Goal: Contribute content: Add original content to the website for others to see

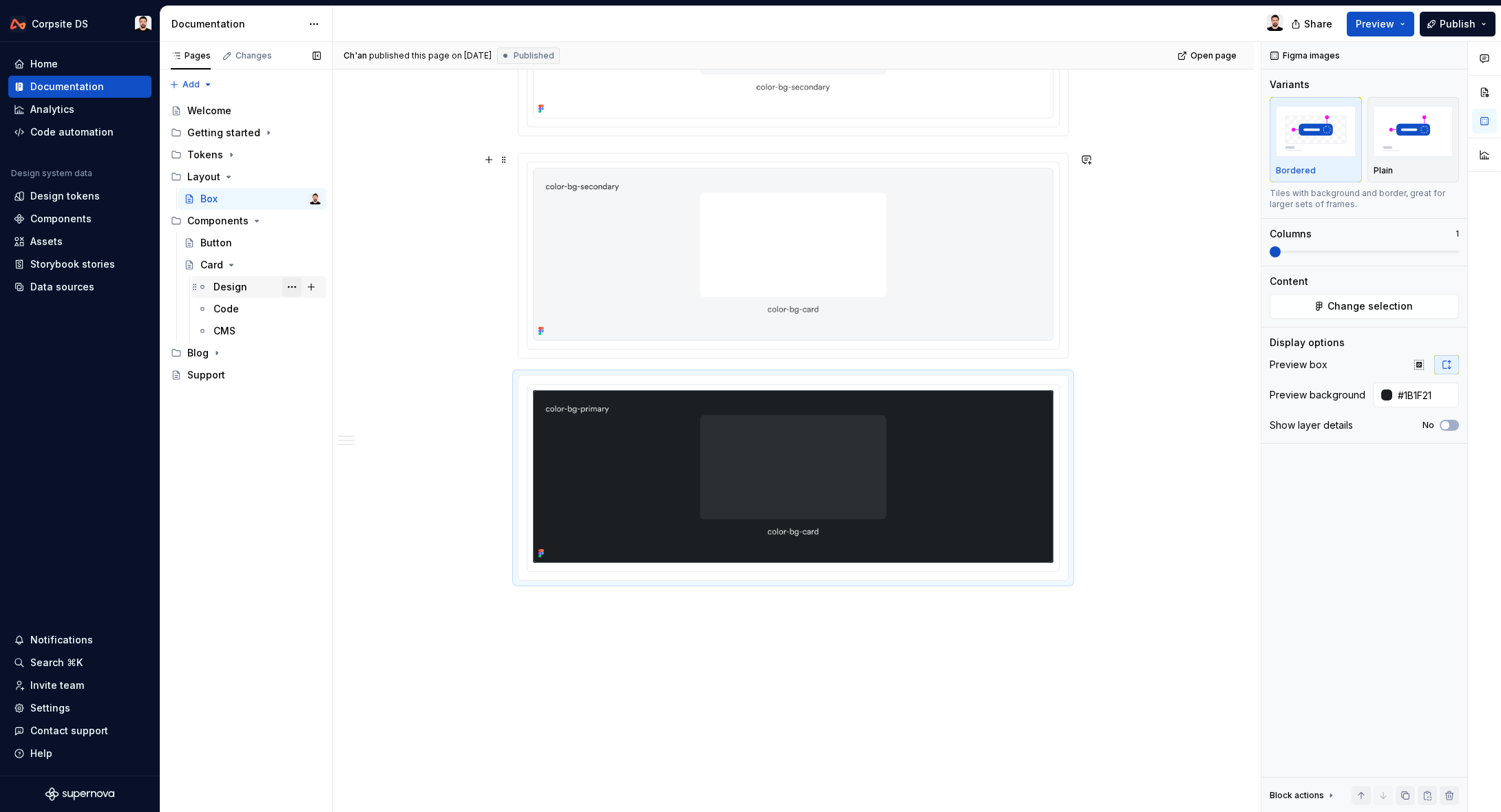
scroll to position [1272, 0]
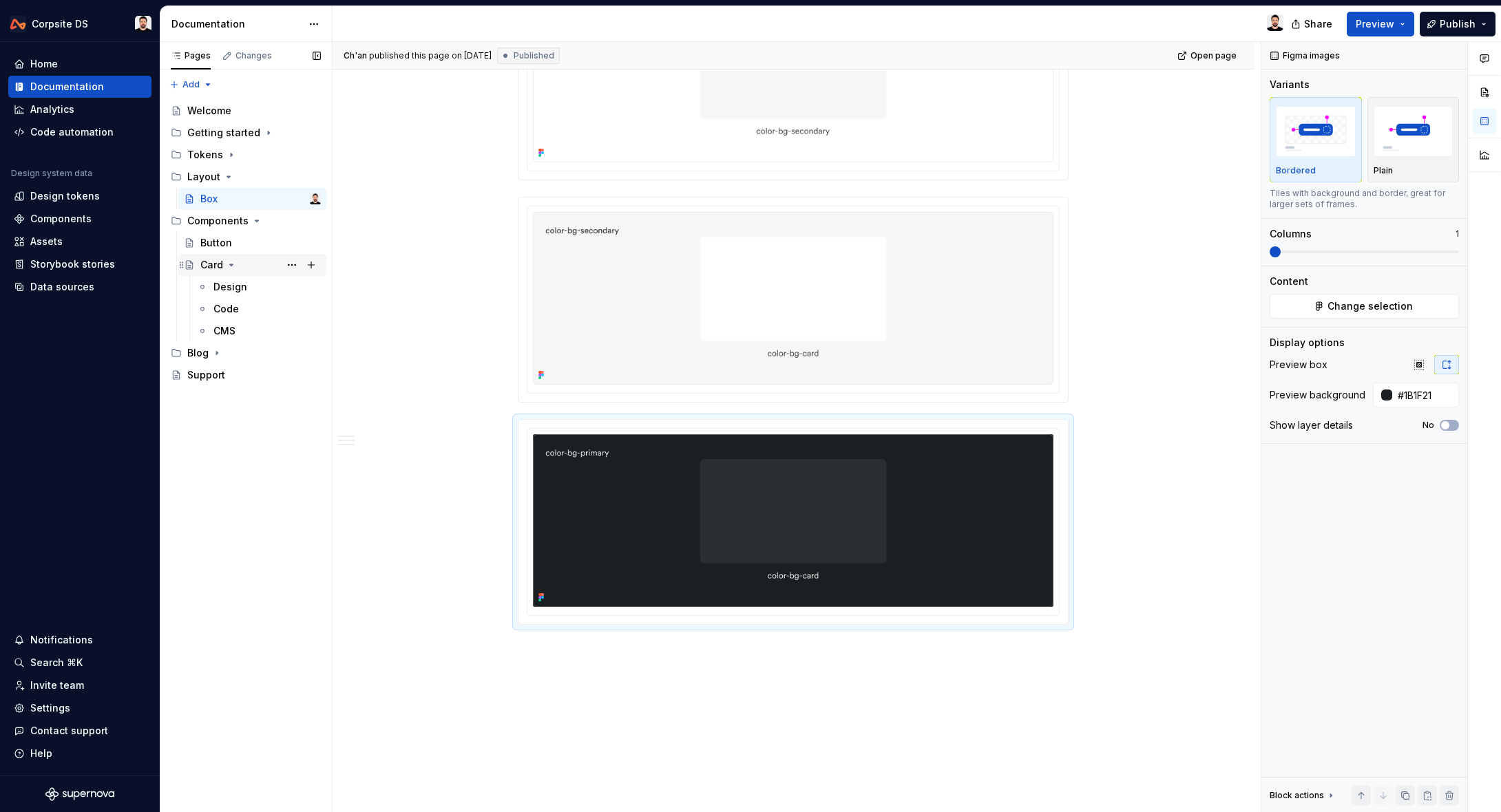
click at [210, 265] on div "Card" at bounding box center [212, 264] width 23 height 13
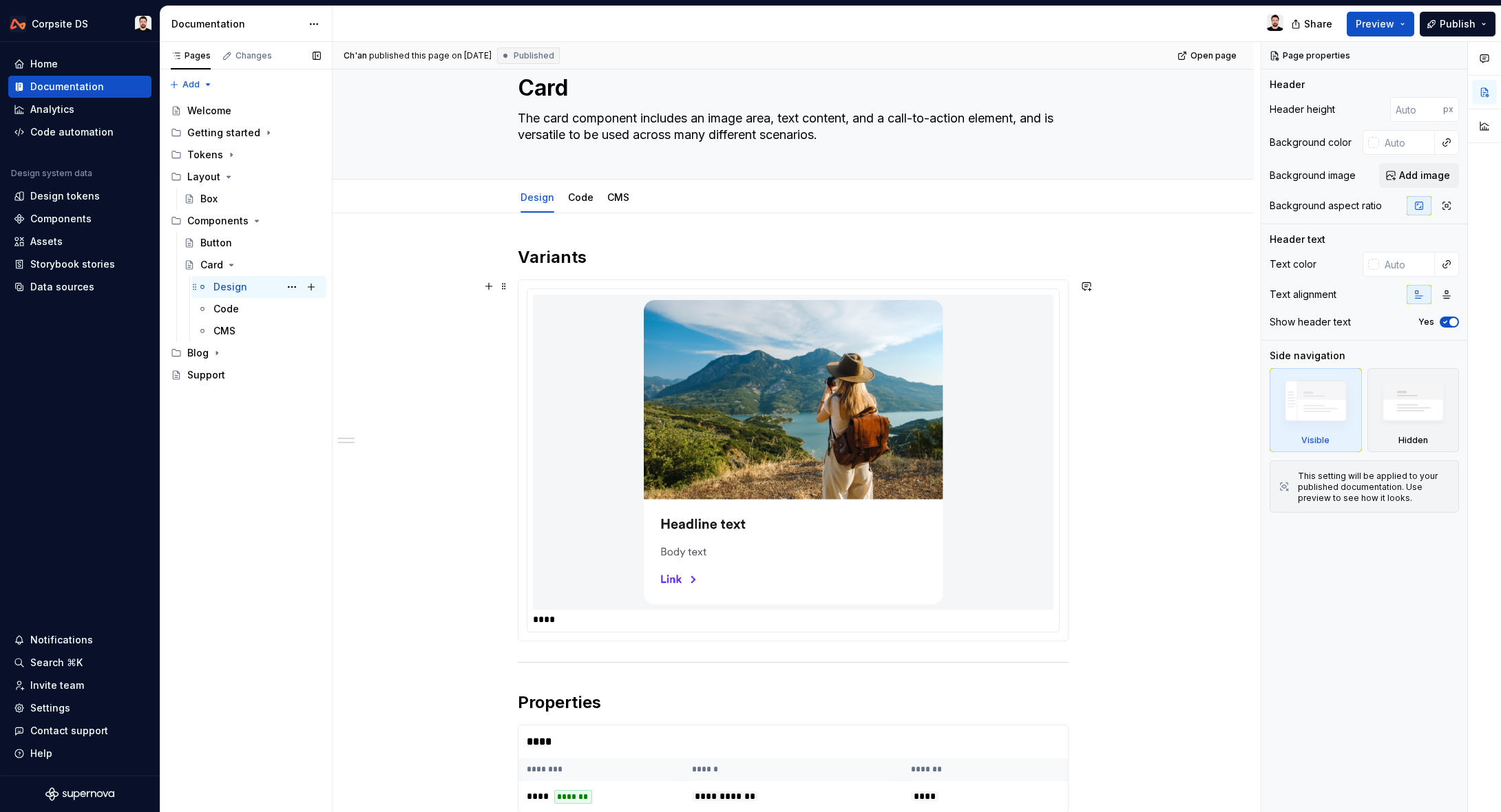
scroll to position [20, 0]
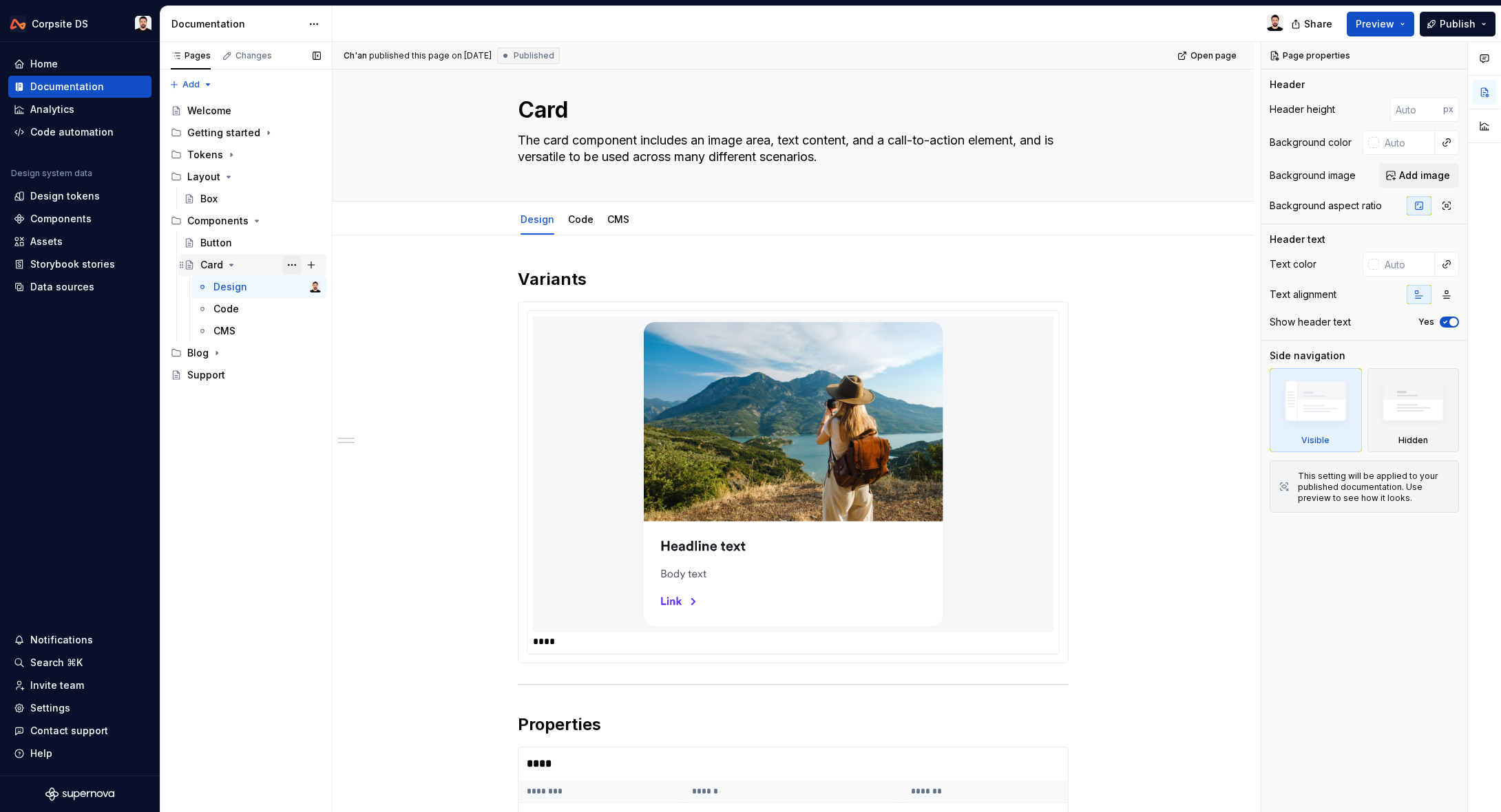
click at [288, 264] on button "Page tree" at bounding box center [291, 264] width 19 height 19
click at [385, 304] on div "Duplicate page" at bounding box center [375, 310] width 135 height 13
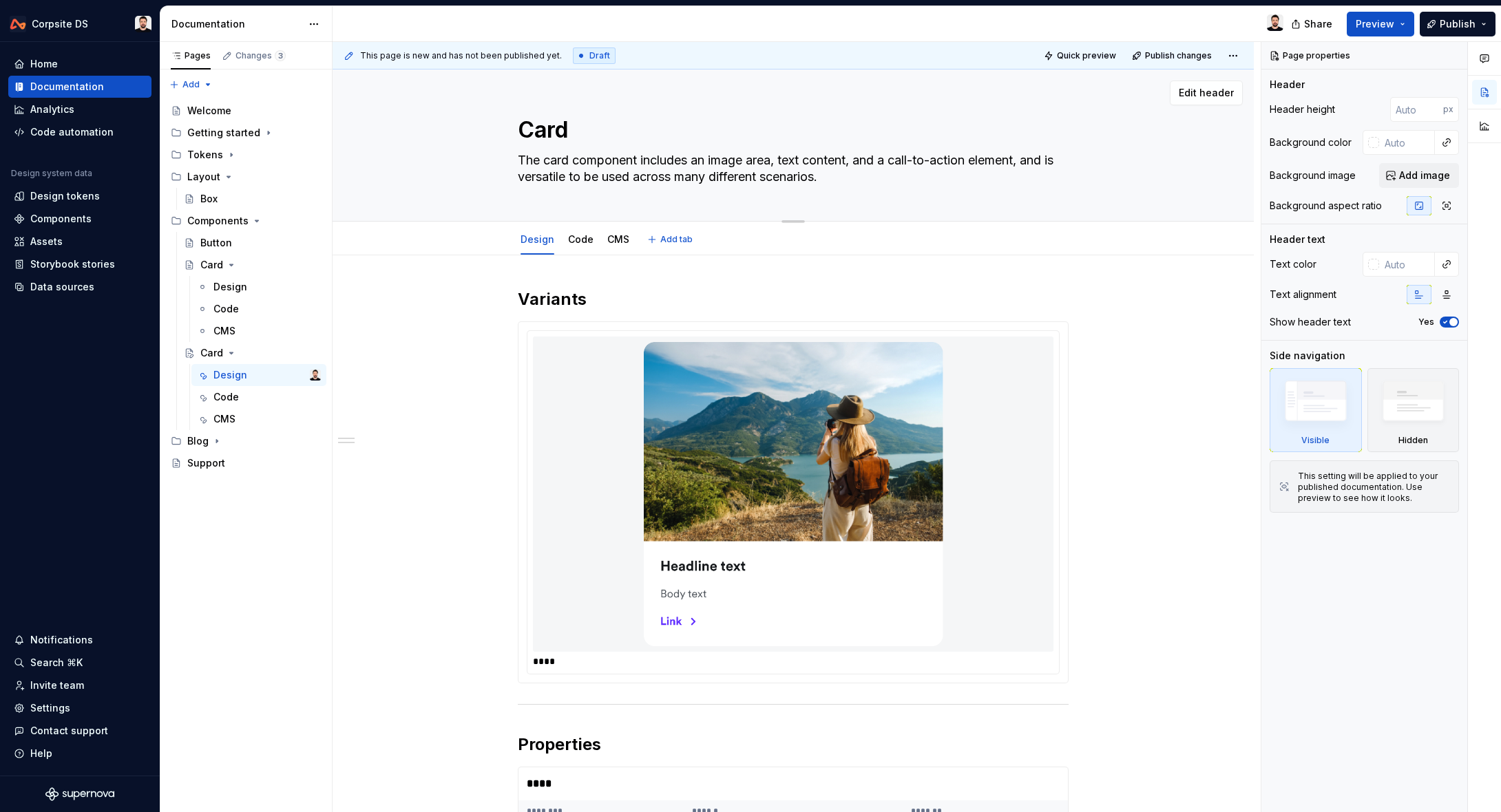
click at [541, 132] on textarea "Card" at bounding box center [790, 130] width 551 height 33
drag, startPoint x: 576, startPoint y: 130, endPoint x: 503, endPoint y: 126, distance: 73.1
click at [503, 126] on div "Card The card component includes an image area, text content, and a call-to-act…" at bounding box center [792, 145] width 811 height 151
type textarea "*"
type textarea "H"
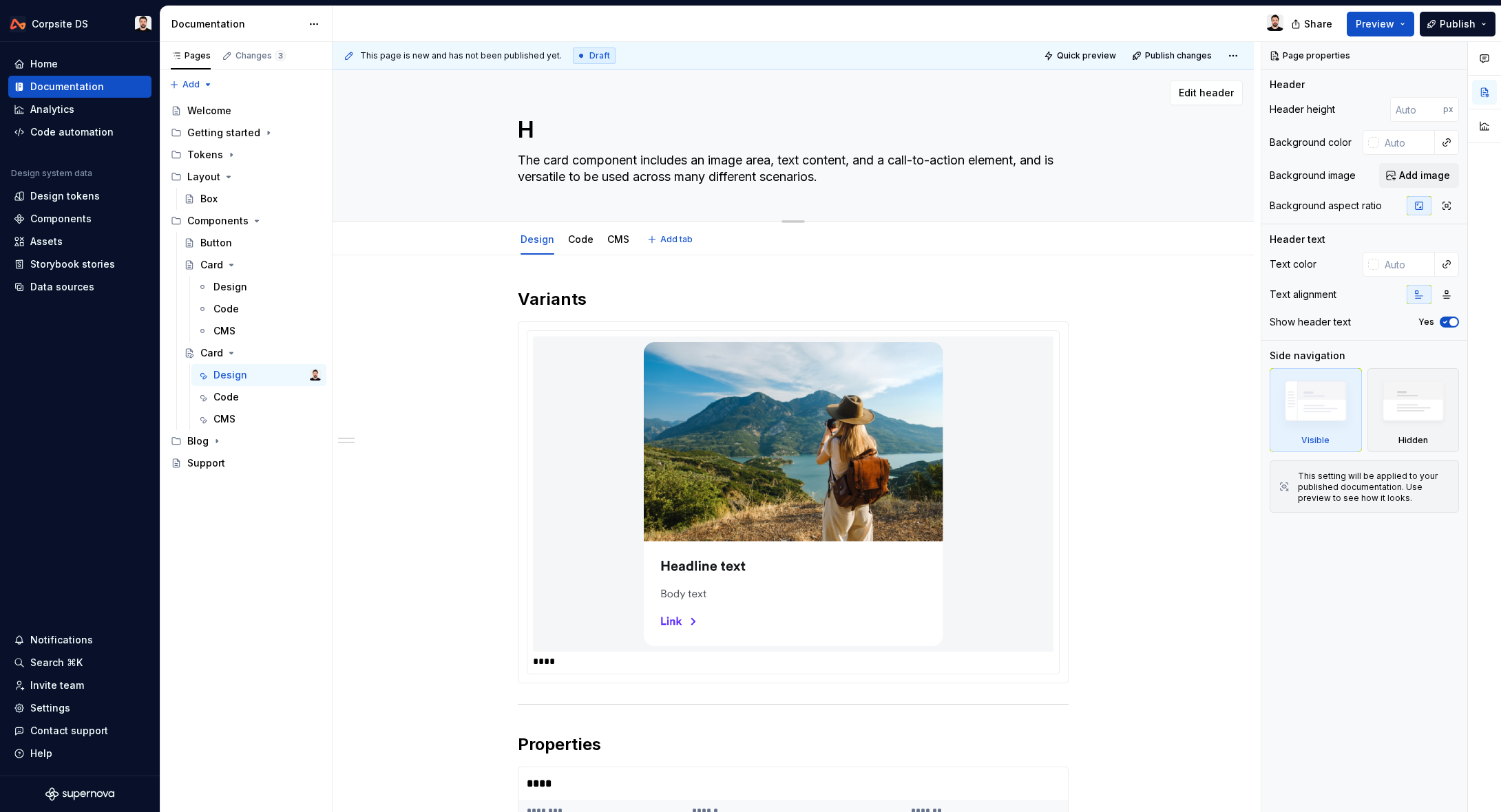
type textarea "*"
type textarea "He"
type textarea "*"
type textarea "Hero"
type textarea "*"
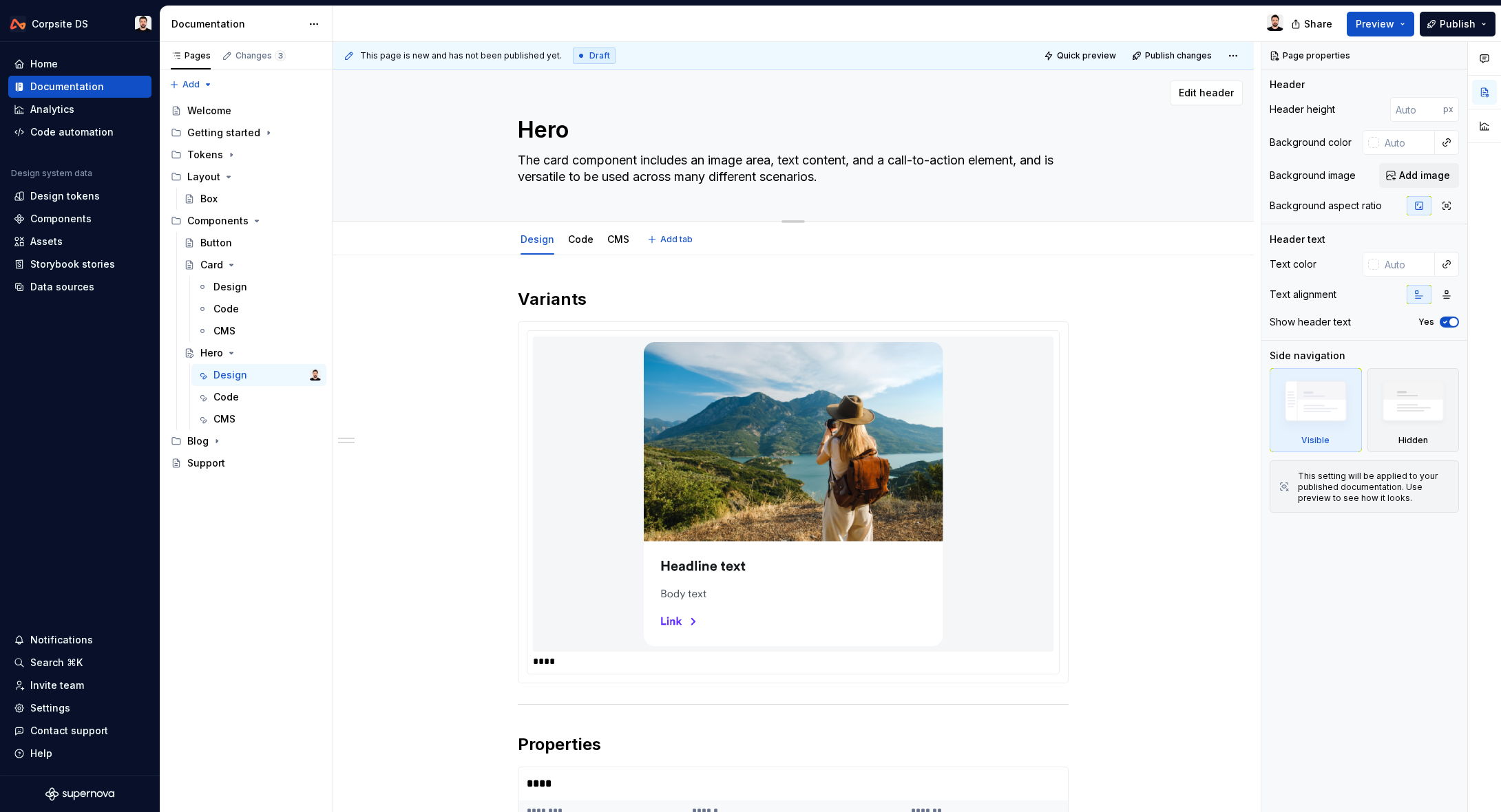
type textarea "Hero"
type textarea "*"
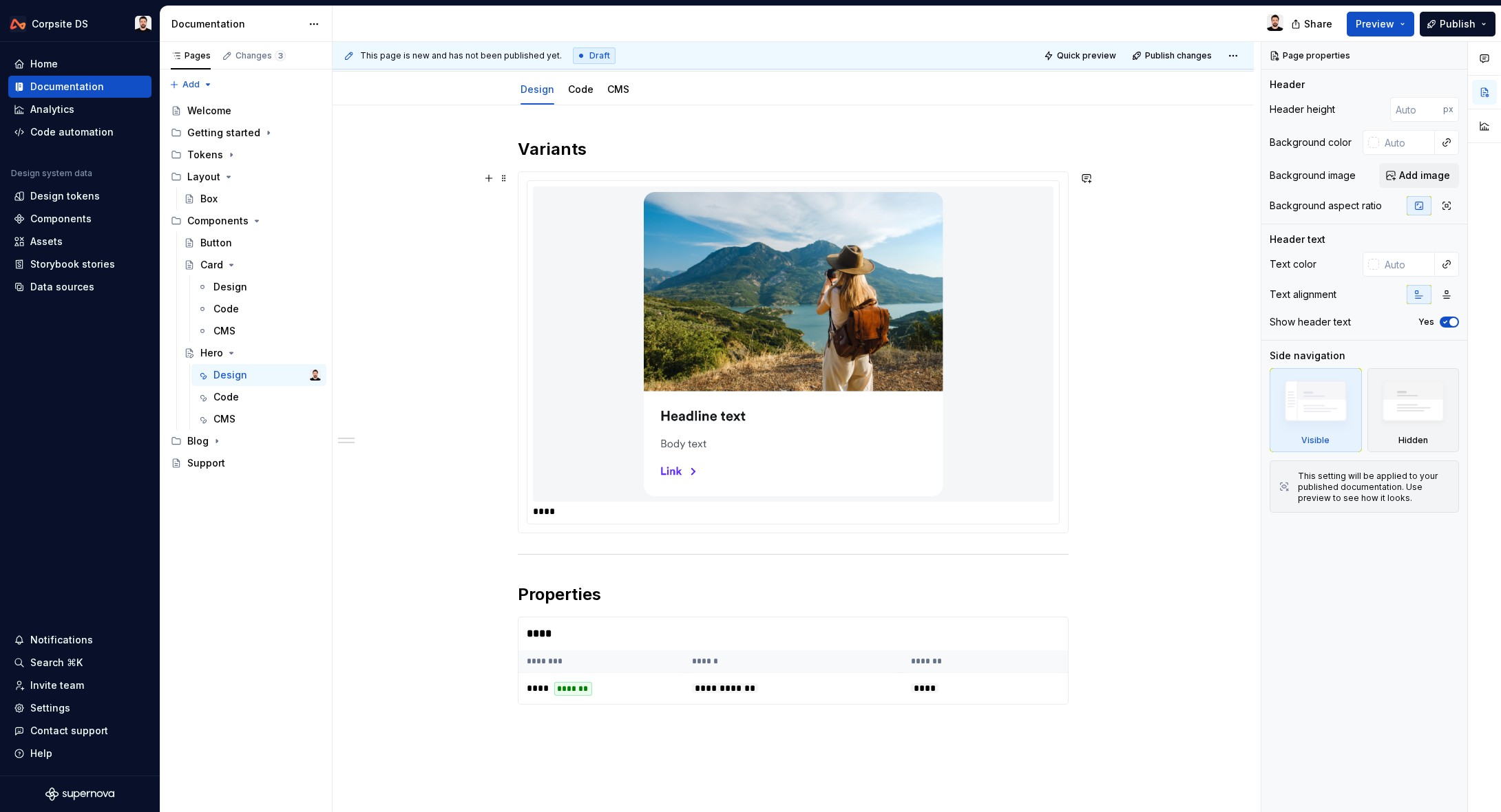
scroll to position [153, 0]
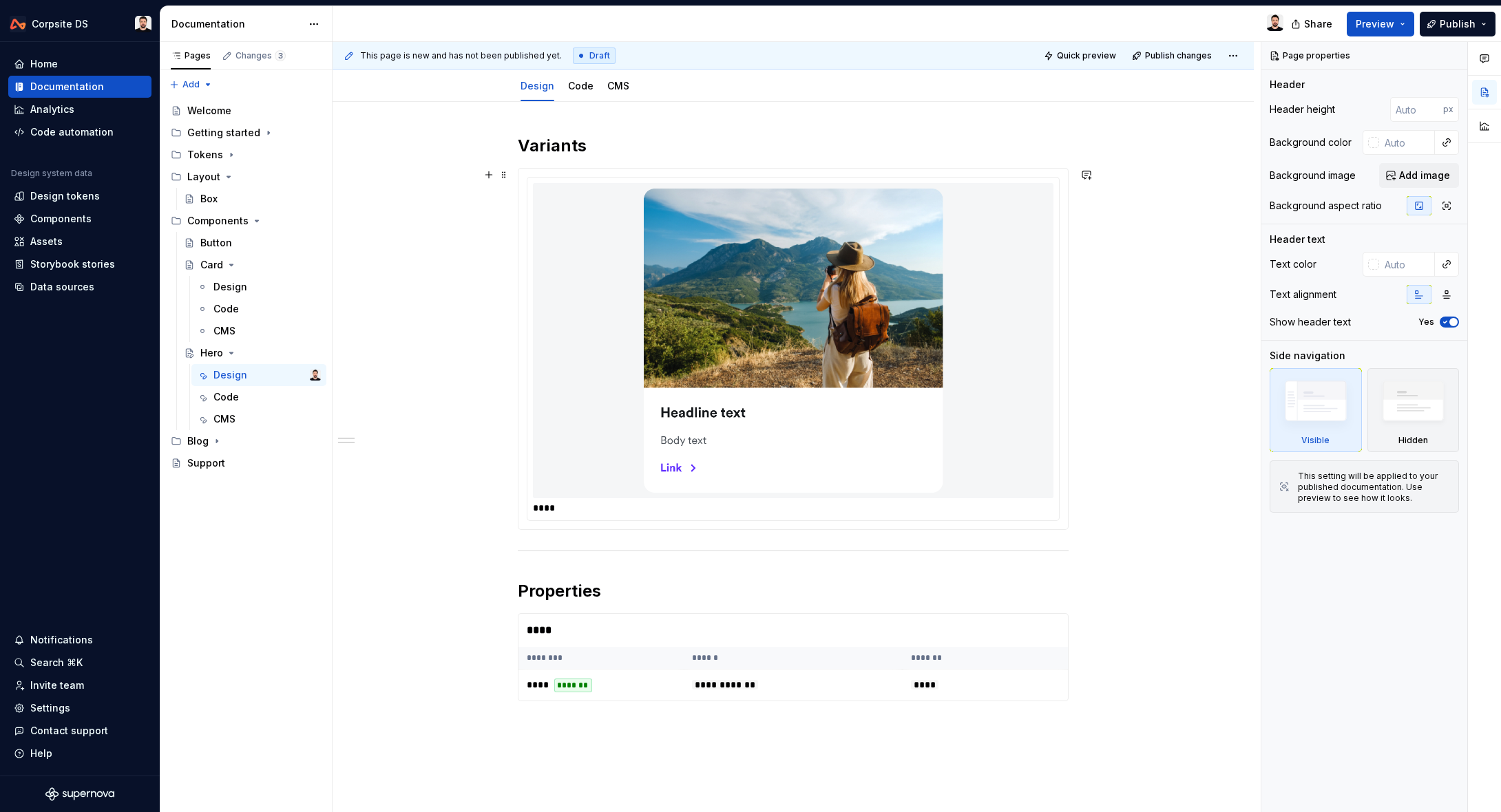
type textarea "Hero"
click at [980, 263] on div at bounding box center [793, 341] width 520 height 315
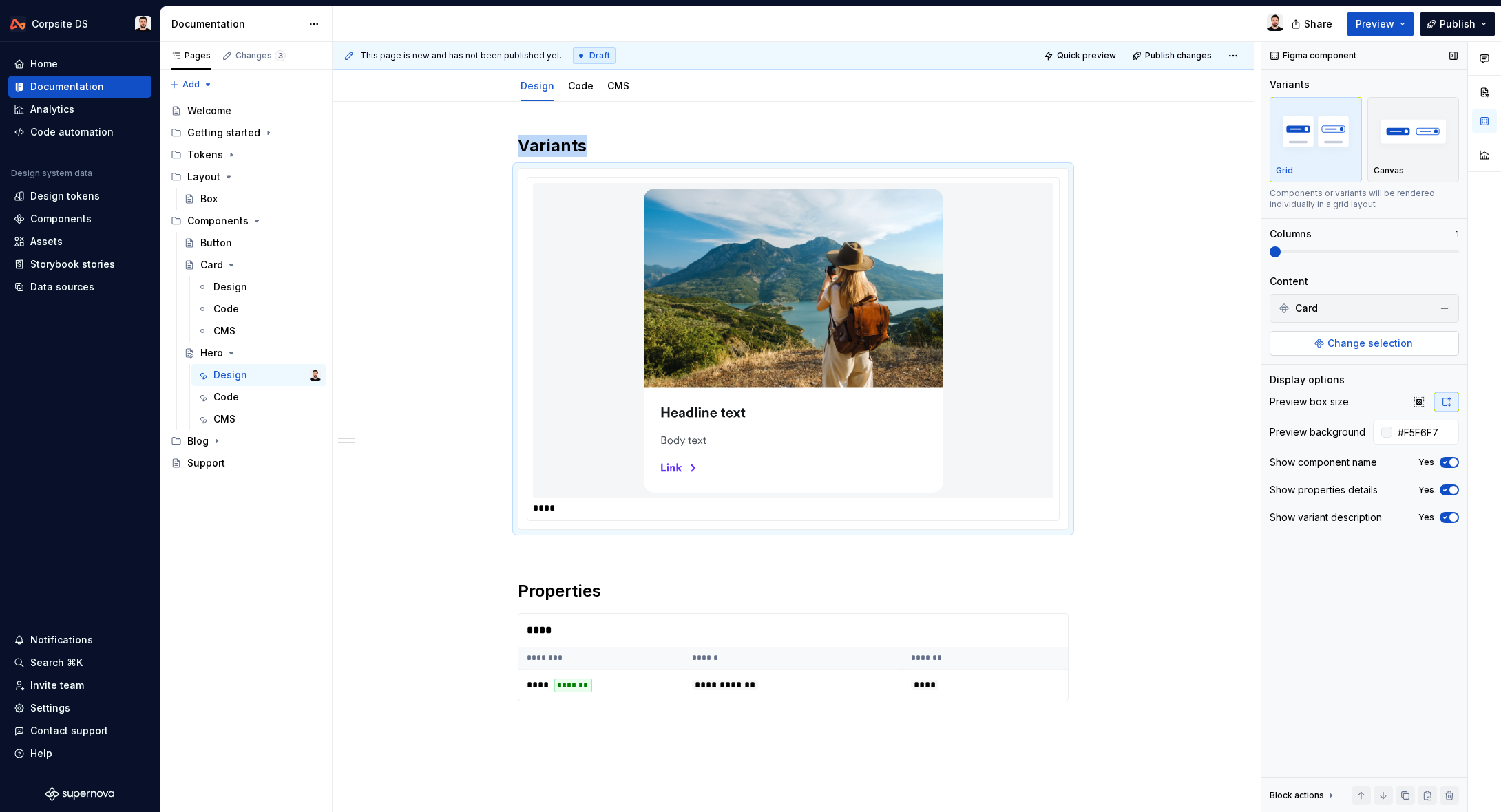
click at [1394, 348] on span "Change selection" at bounding box center [1370, 343] width 85 height 13
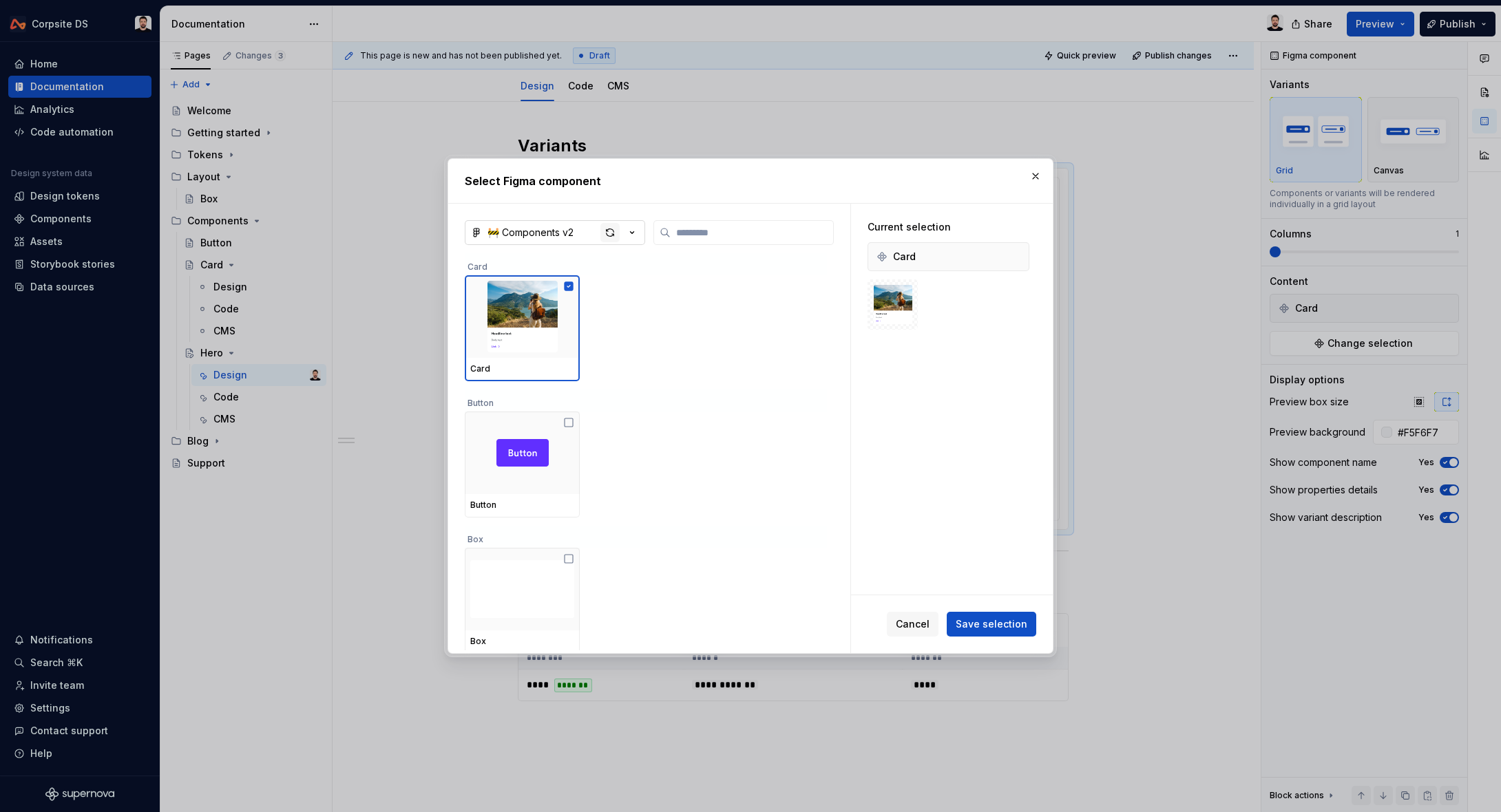
click at [611, 228] on div "button" at bounding box center [610, 232] width 19 height 19
click at [917, 618] on span "Cancel" at bounding box center [912, 624] width 33 height 13
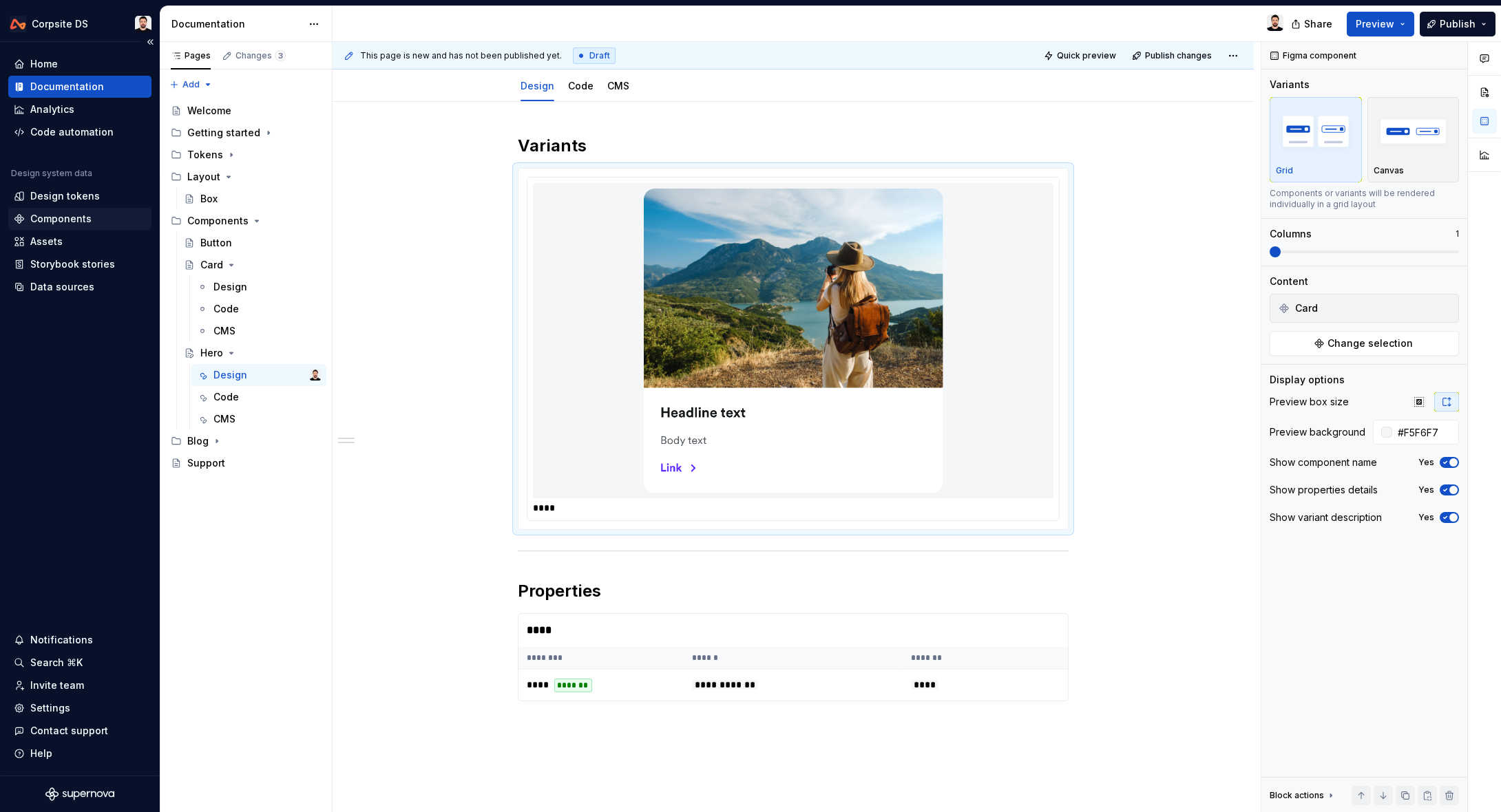
click at [72, 217] on div "Components" at bounding box center [61, 218] width 61 height 13
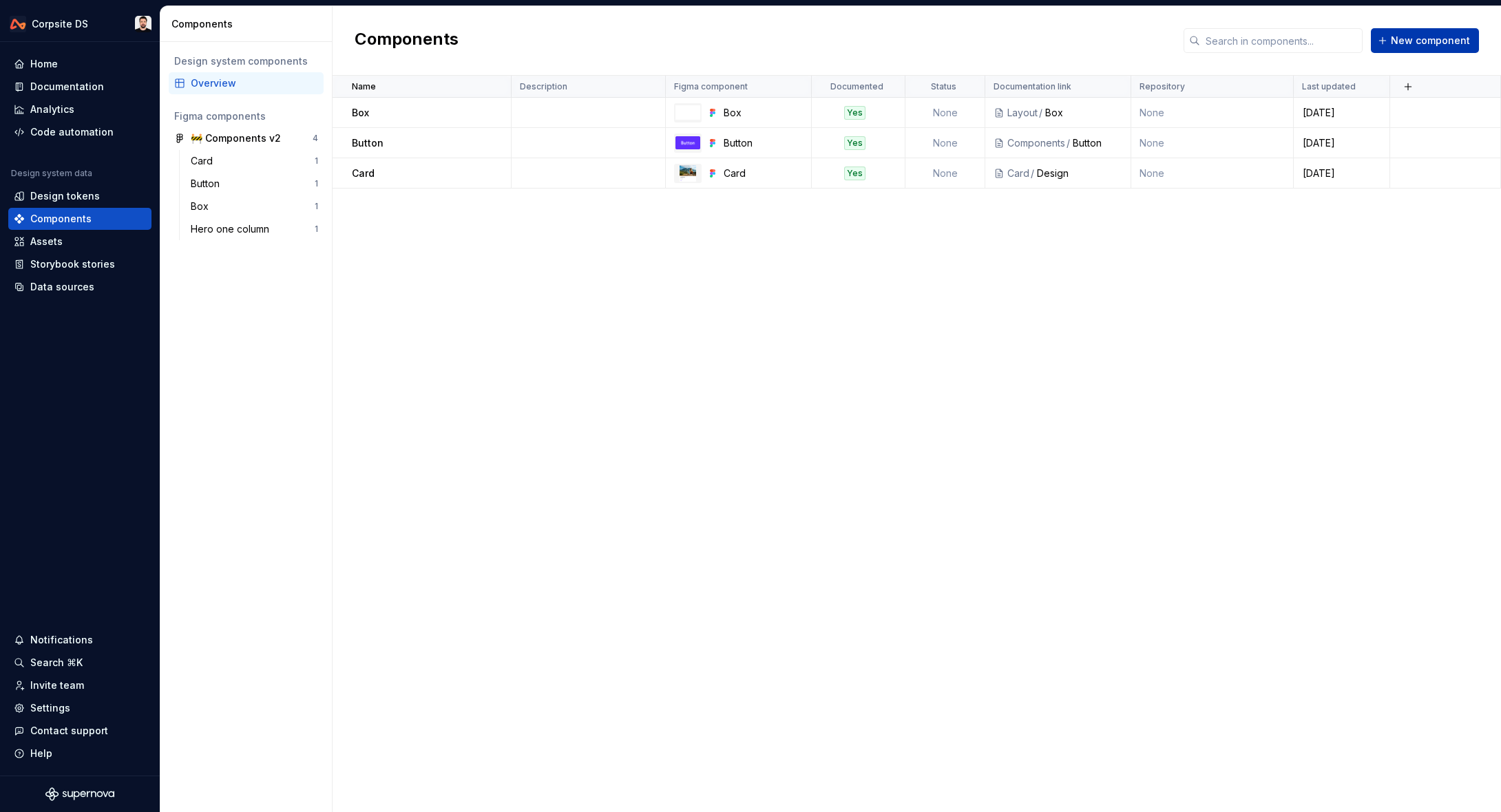
click at [1419, 38] on span "New component" at bounding box center [1430, 40] width 79 height 13
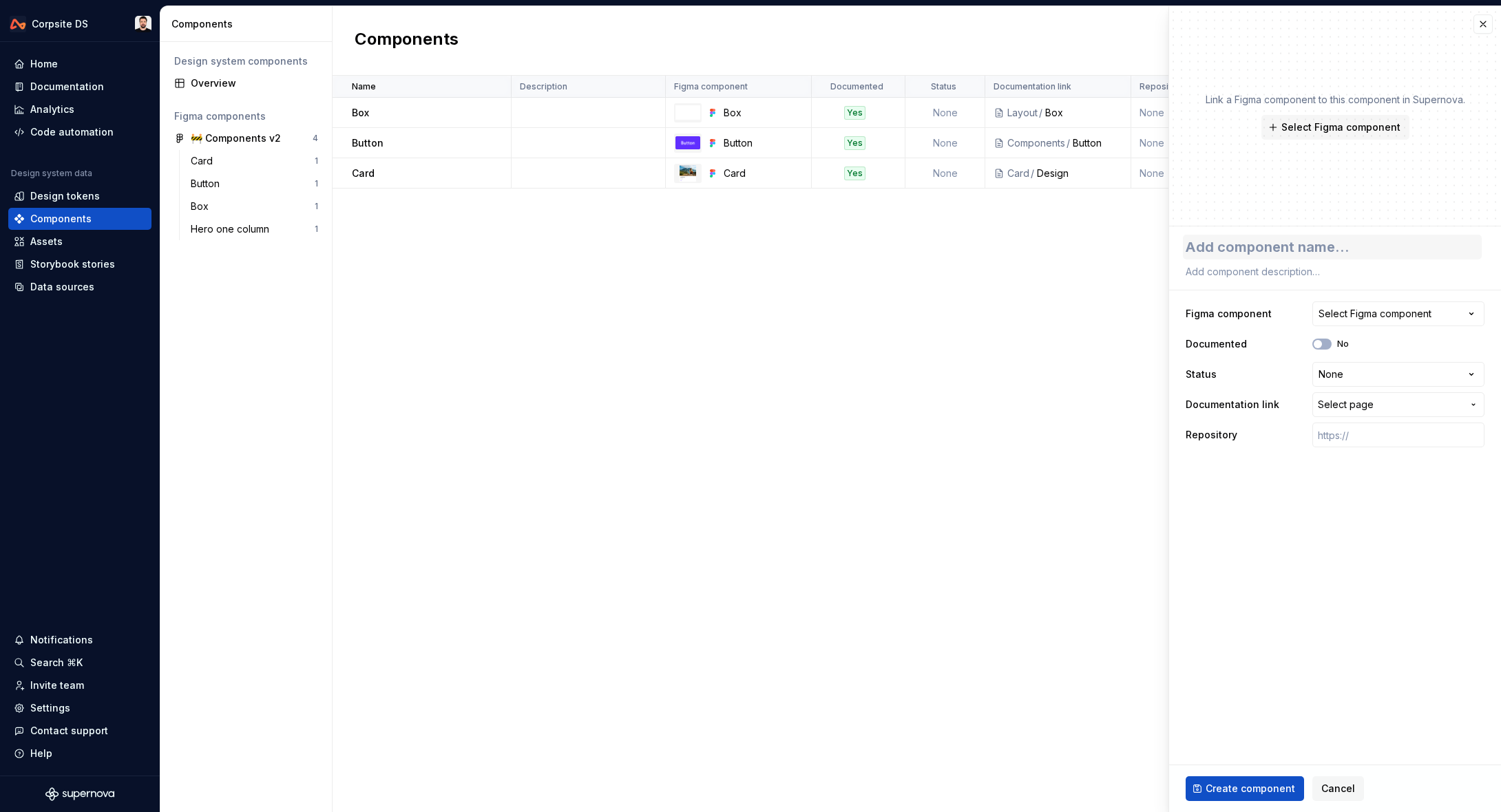
type textarea "*"
type textarea "h"
type textarea "*"
type textarea "H"
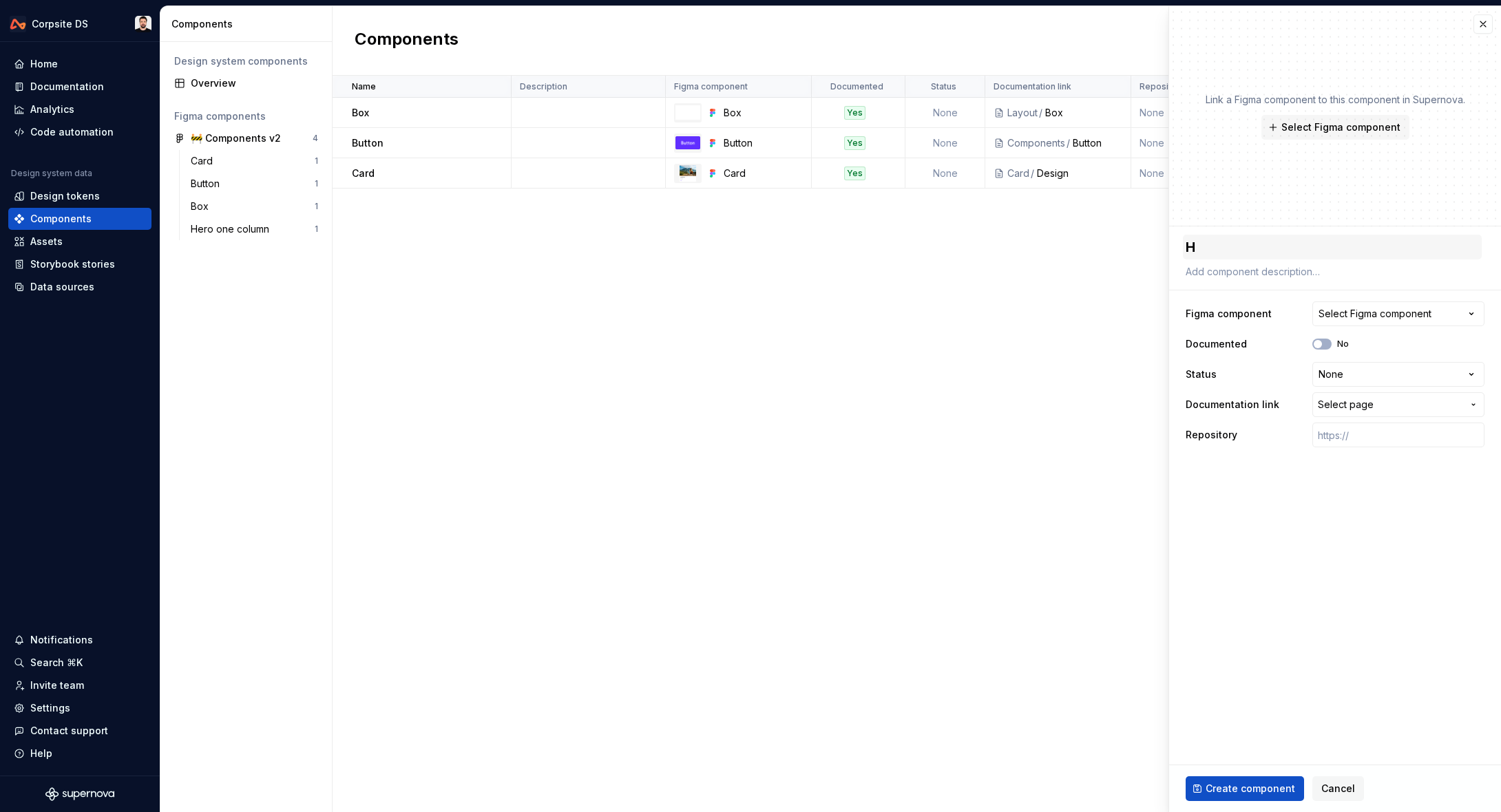
type textarea "*"
type textarea "He"
type textarea "*"
type textarea "Her"
type textarea "*"
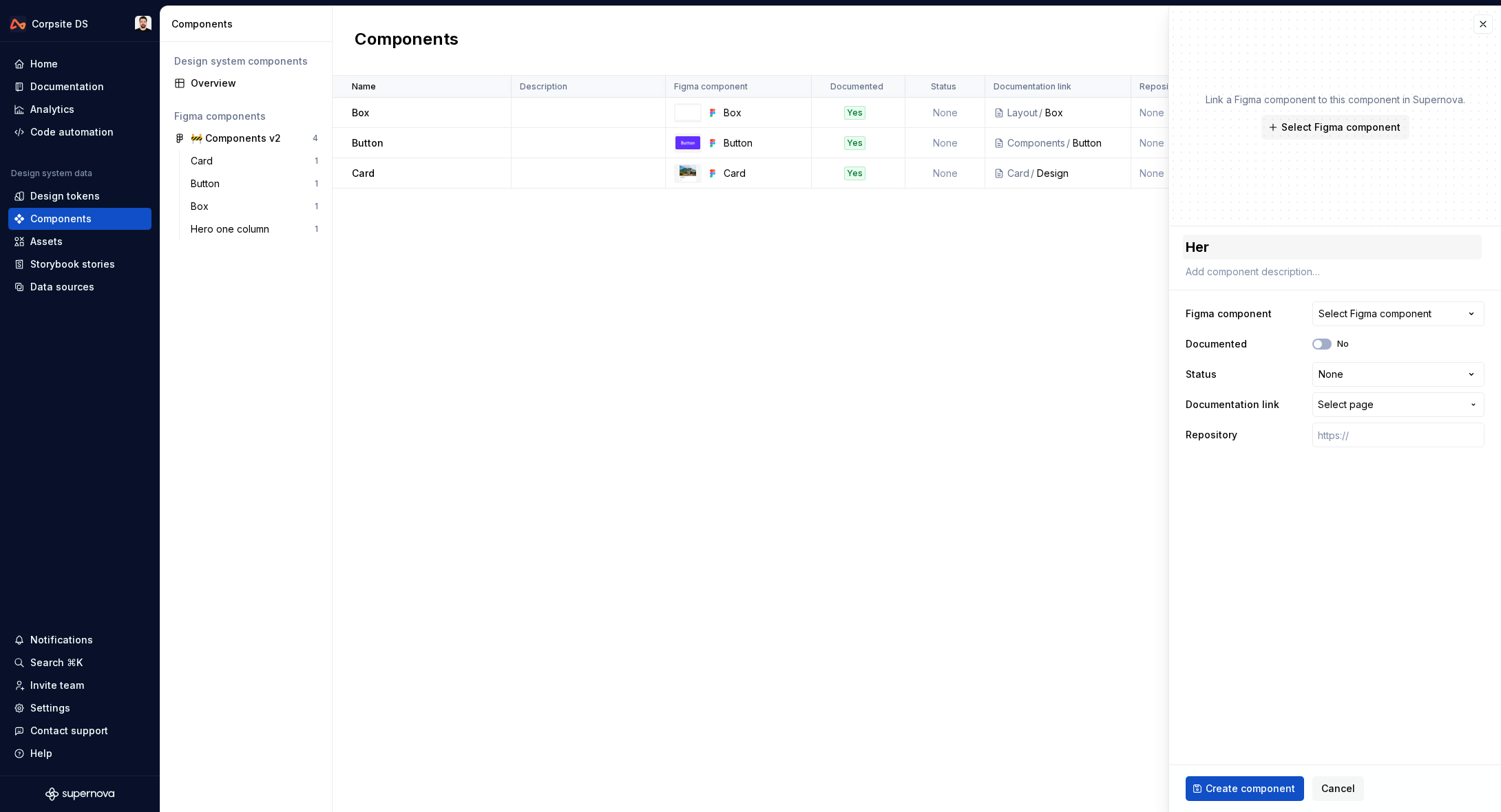
type textarea "Hero"
type textarea "*"
type textarea "Hero"
type textarea "*"
type textarea "Hero he"
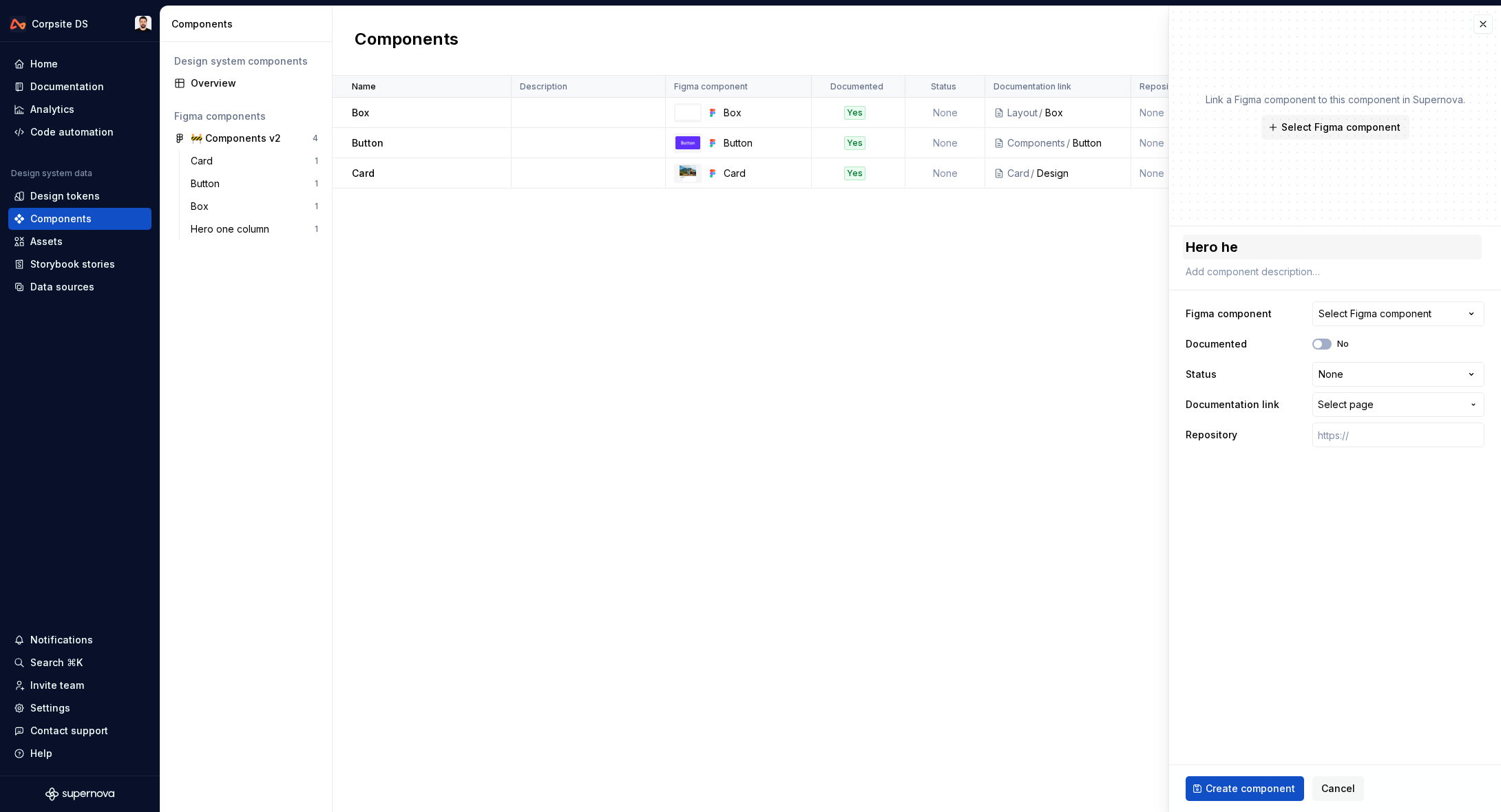
type textarea "*"
type textarea "Hero hea"
type textarea "*"
type textarea "Hero head"
type textarea "*"
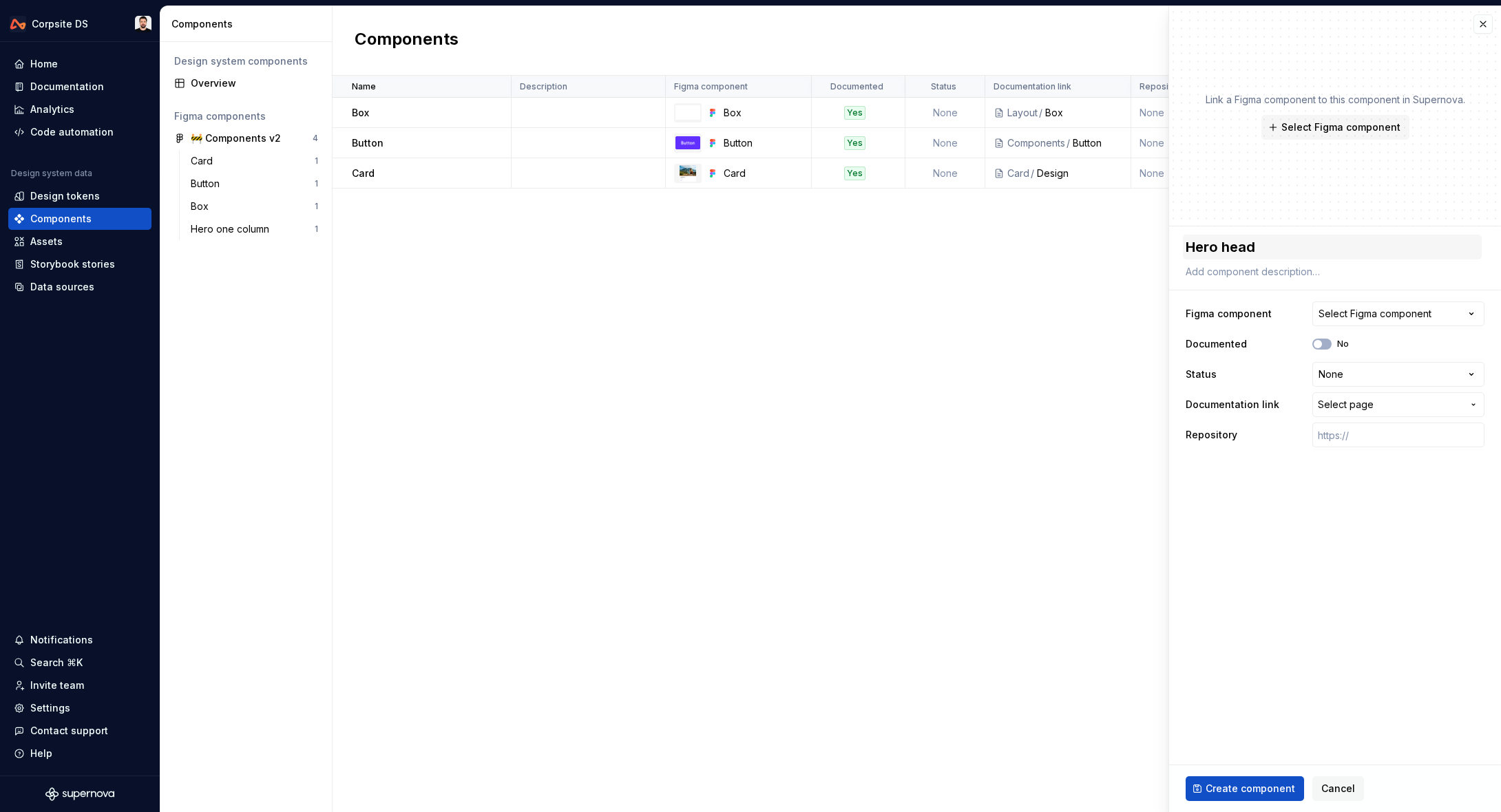
type textarea "Hero heade"
type textarea "*"
type textarea "Hero header"
type textarea "*"
type textarea "Hero header"
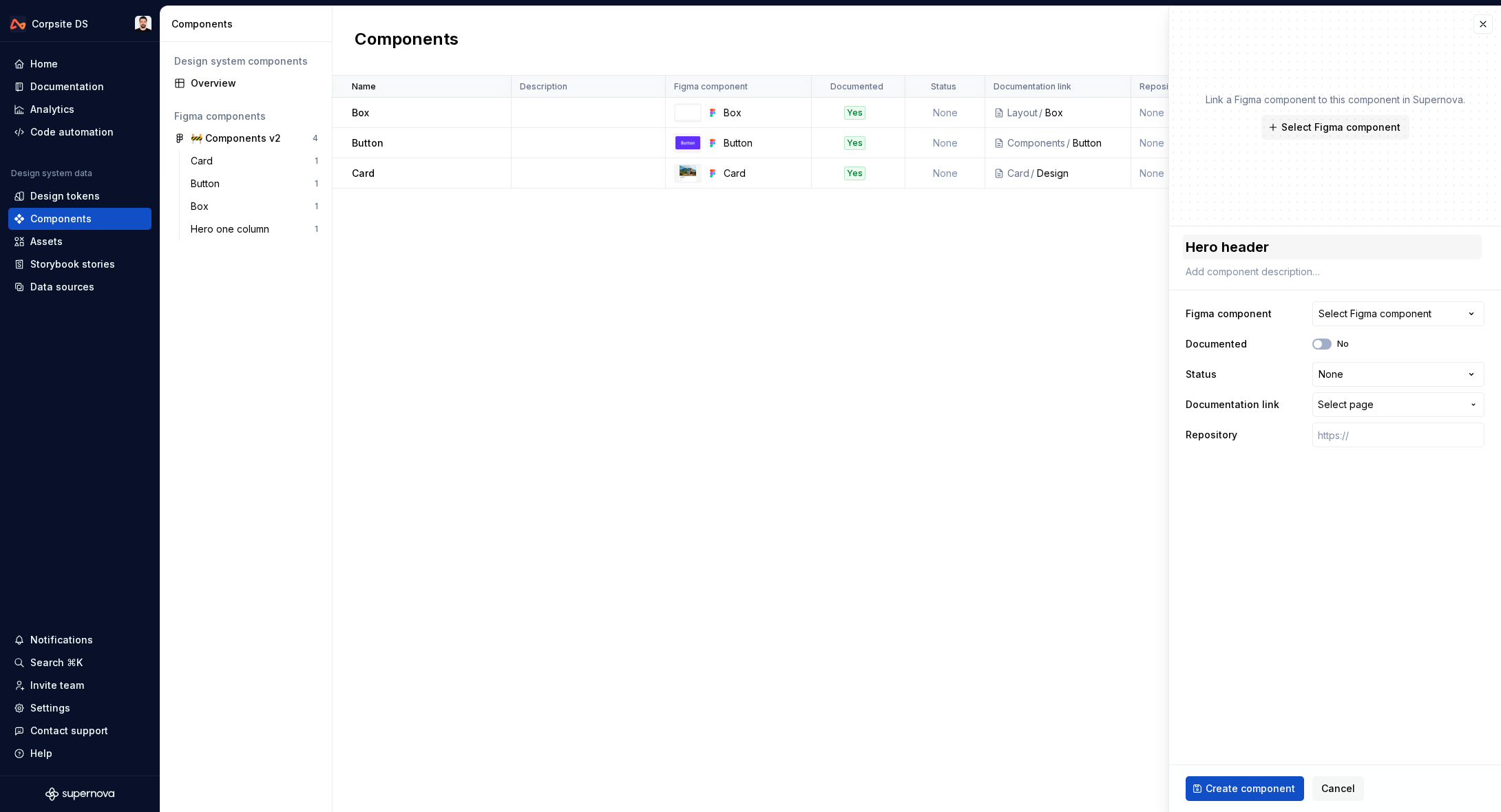
type textarea "*"
type textarea "Hero header t"
type textarea "*"
type textarea "Hero header tw"
type textarea "*"
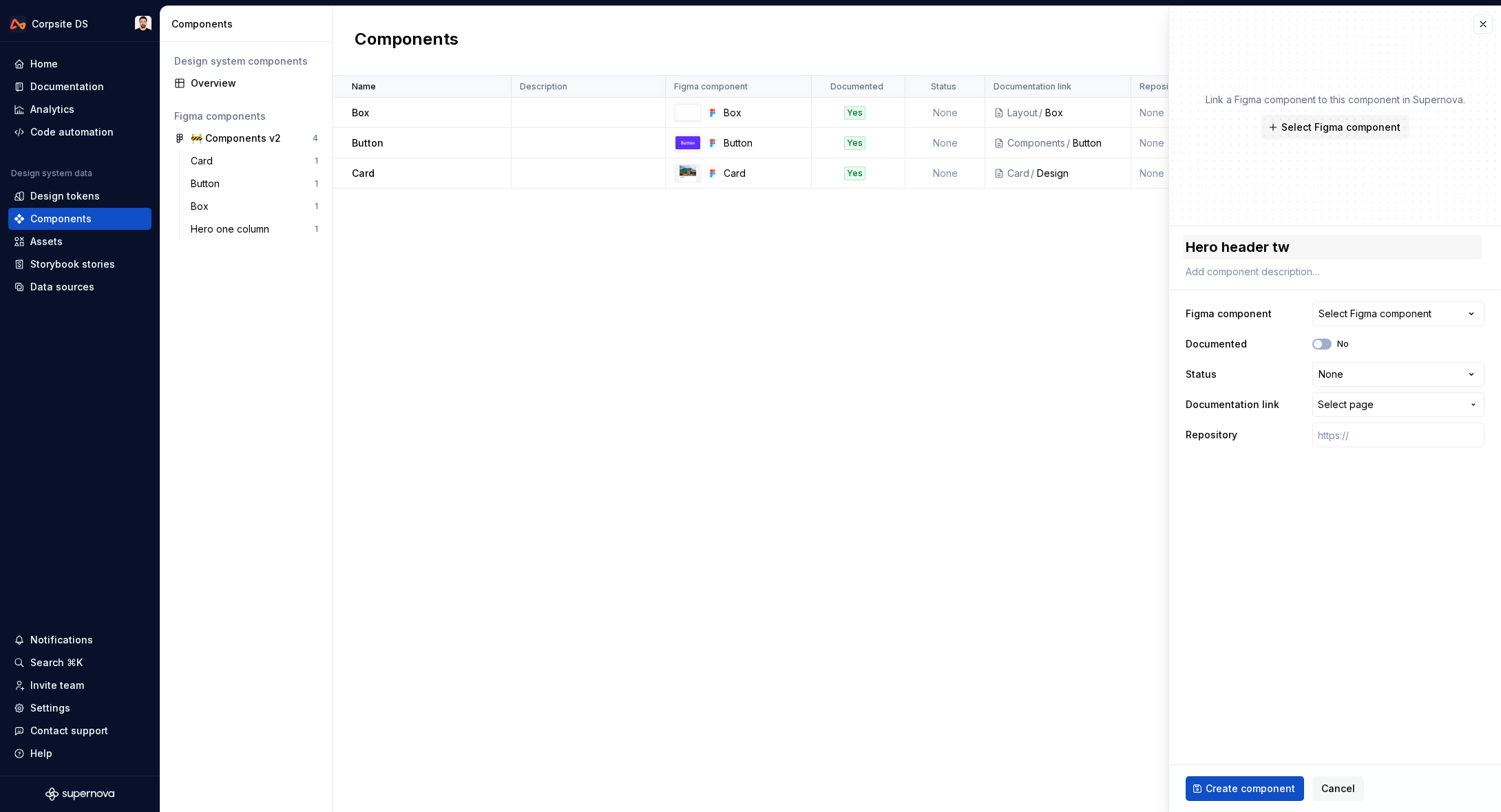
type textarea "Hero header two"
type textarea "*"
type textarea "Hero header two"
type textarea "*"
type textarea "Hero header two c"
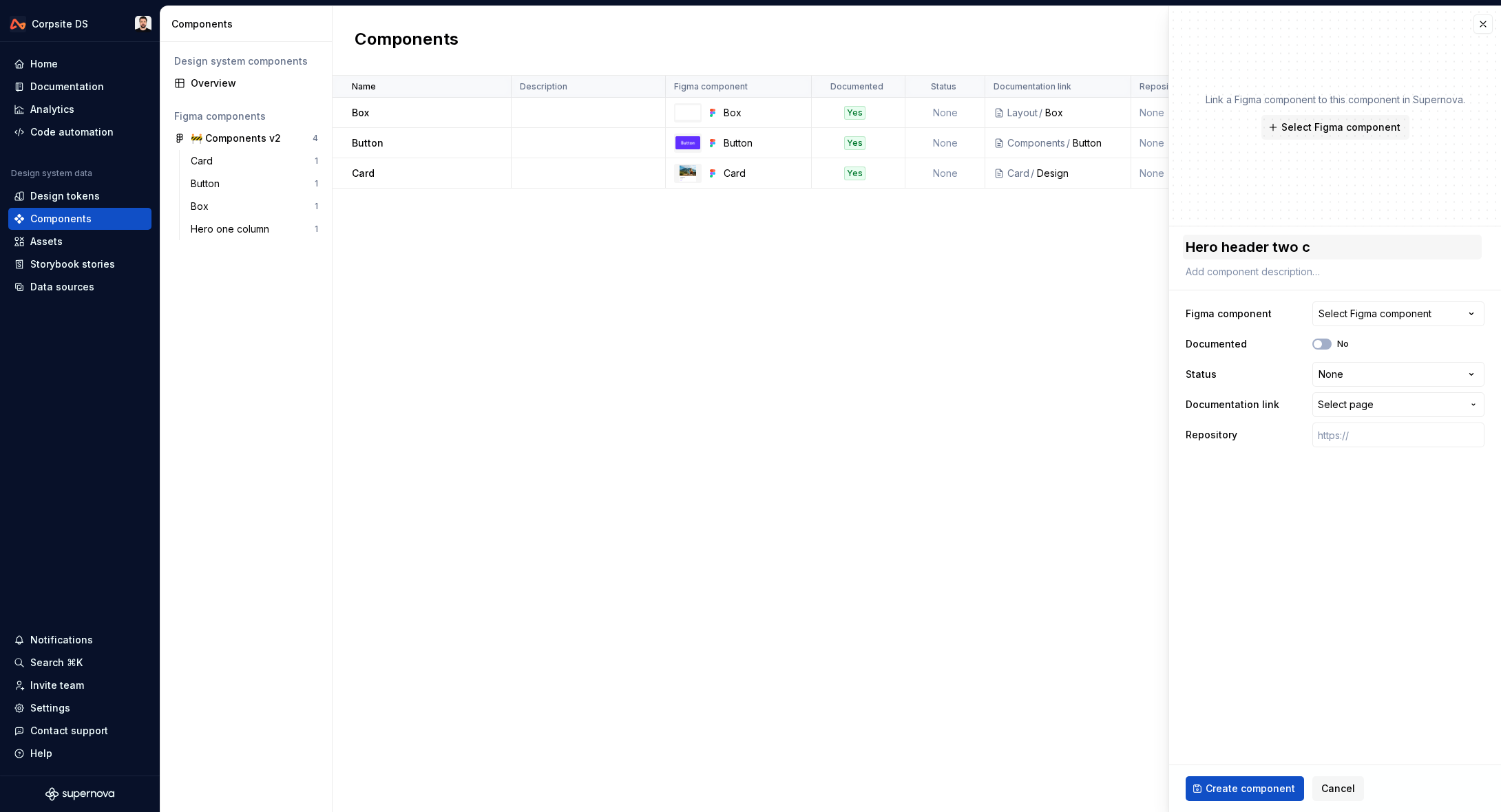
type textarea "*"
type textarea "Hero header two co"
type textarea "*"
type textarea "Hero header two col"
type textarea "*"
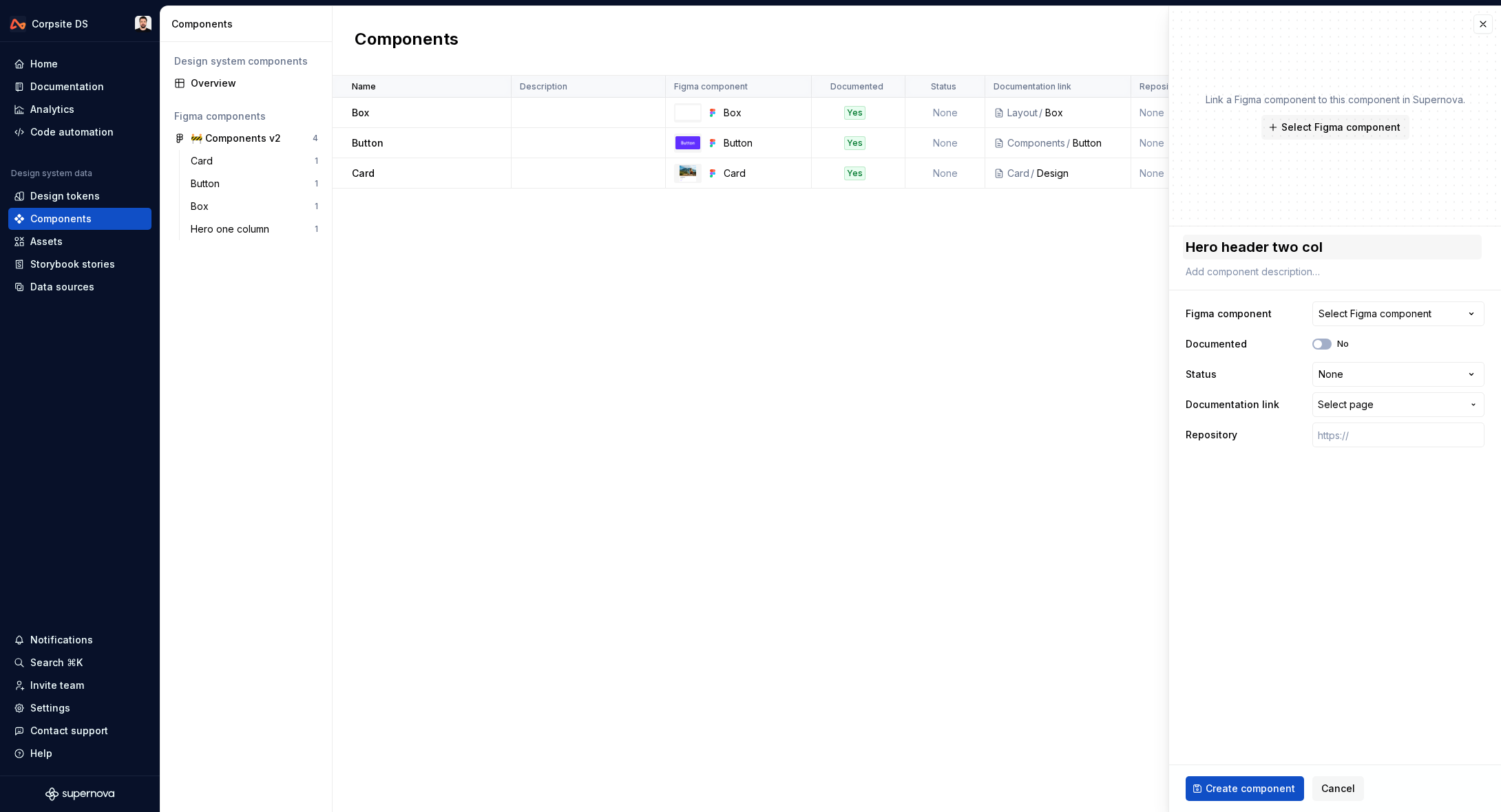
type textarea "Hero header two colu"
type textarea "*"
type textarea "Hero header two colum"
type textarea "*"
type textarea "Hero header two column"
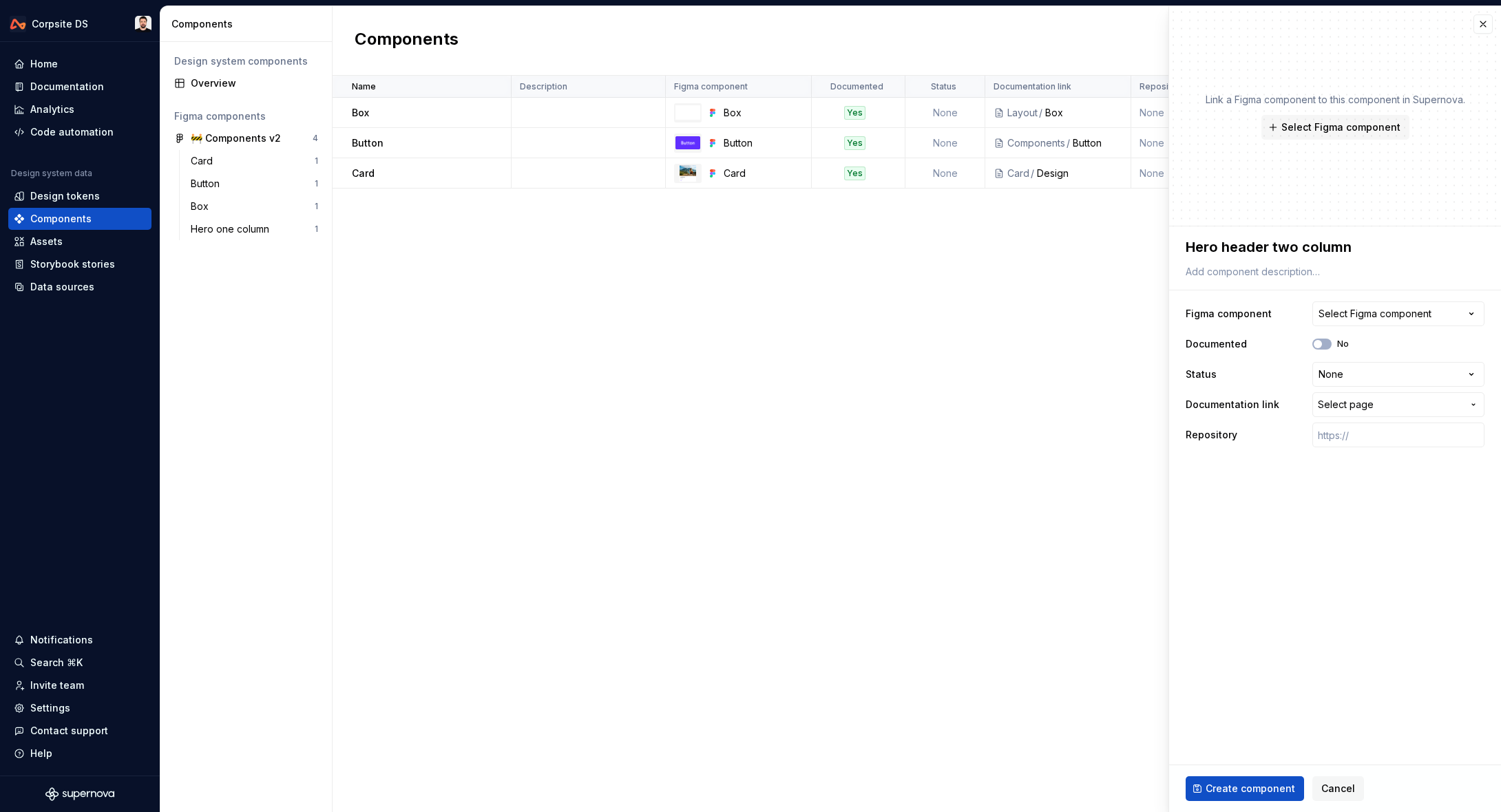
drag, startPoint x: 1362, startPoint y: 309, endPoint x: 1371, endPoint y: 305, distance: 9.8
click at [1363, 308] on div "Select Figma component" at bounding box center [1374, 313] width 113 height 13
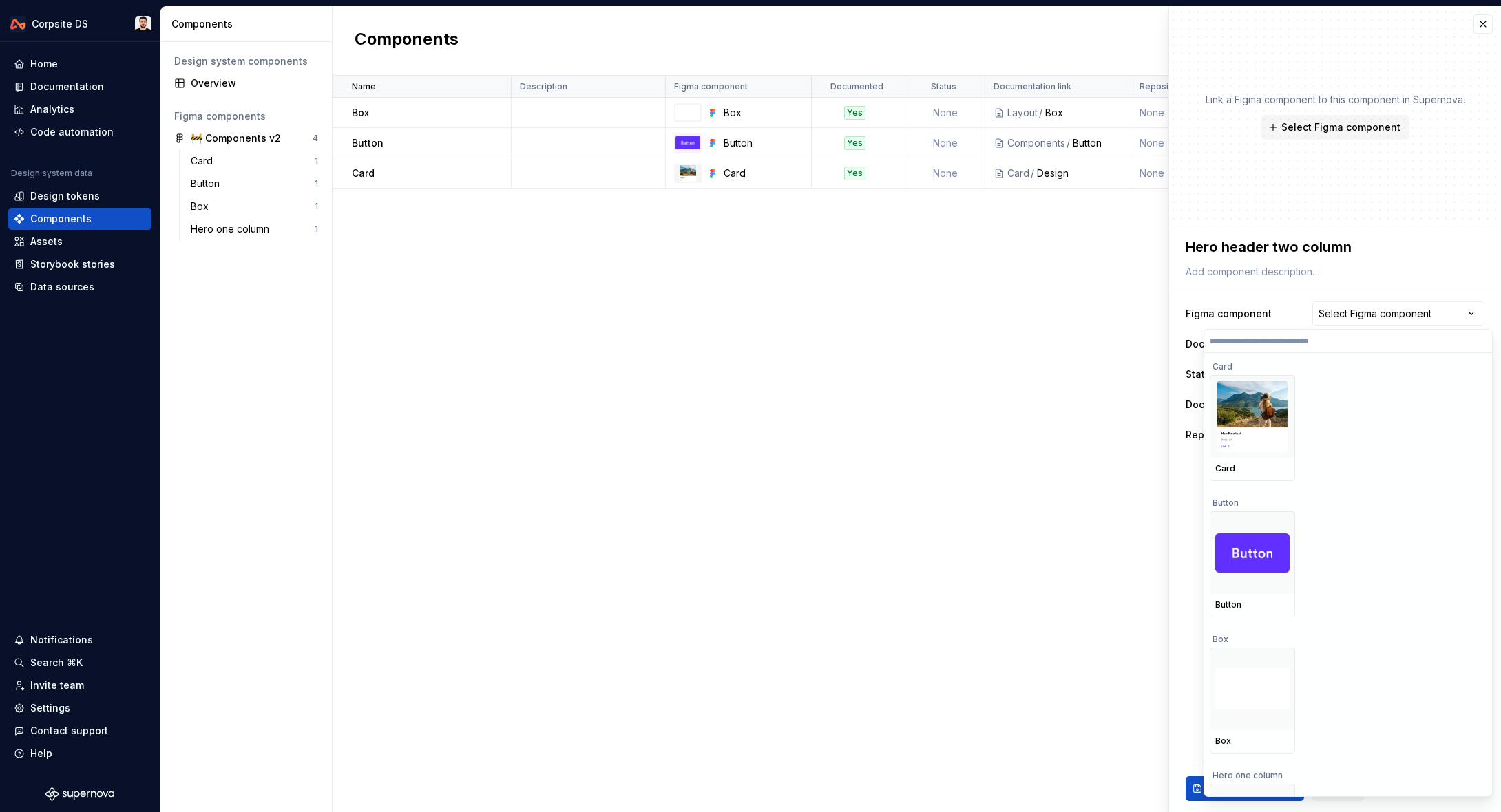
scroll to position [104, 0]
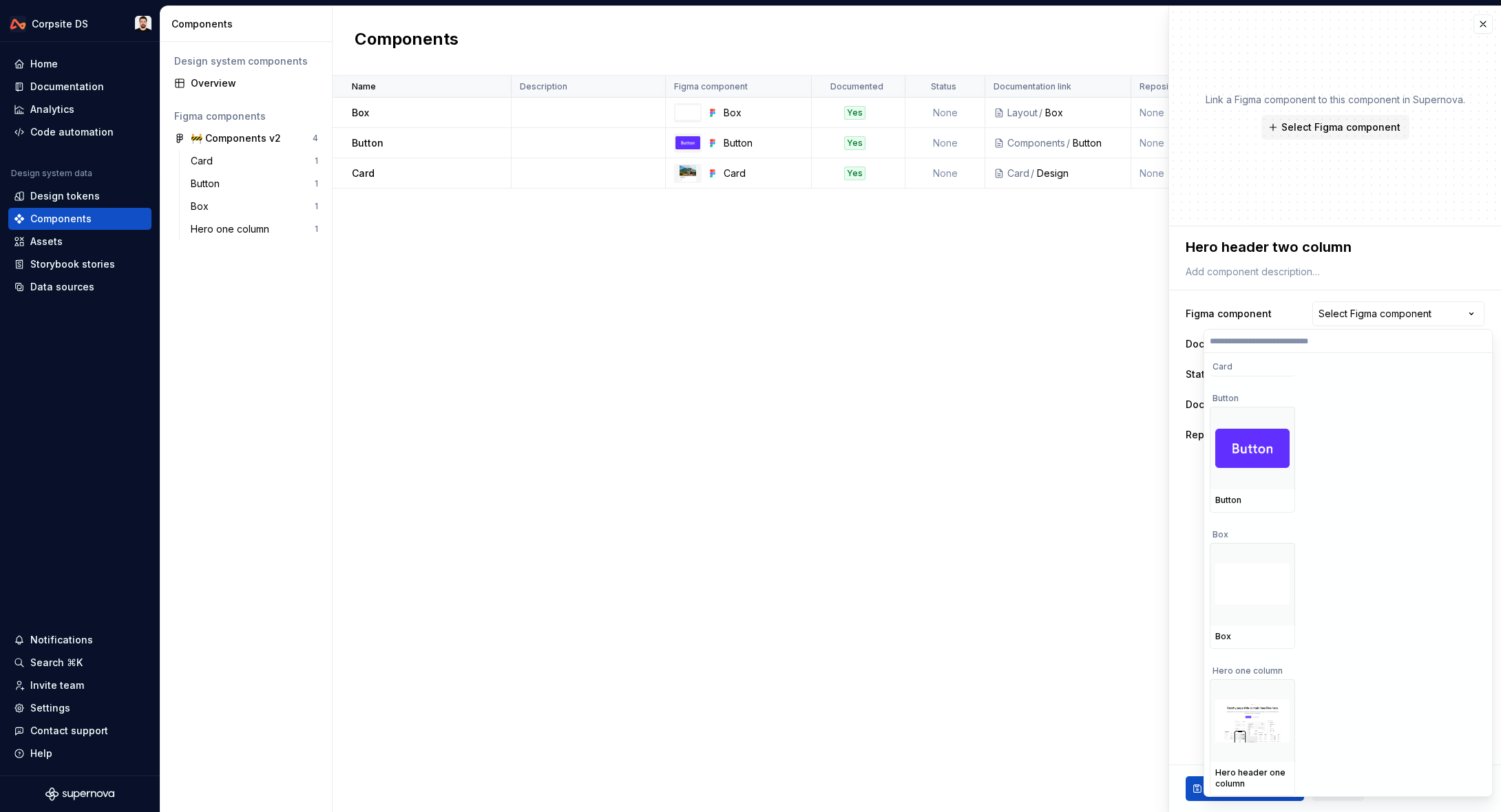
click at [1315, 213] on html "**********" at bounding box center [750, 406] width 1501 height 812
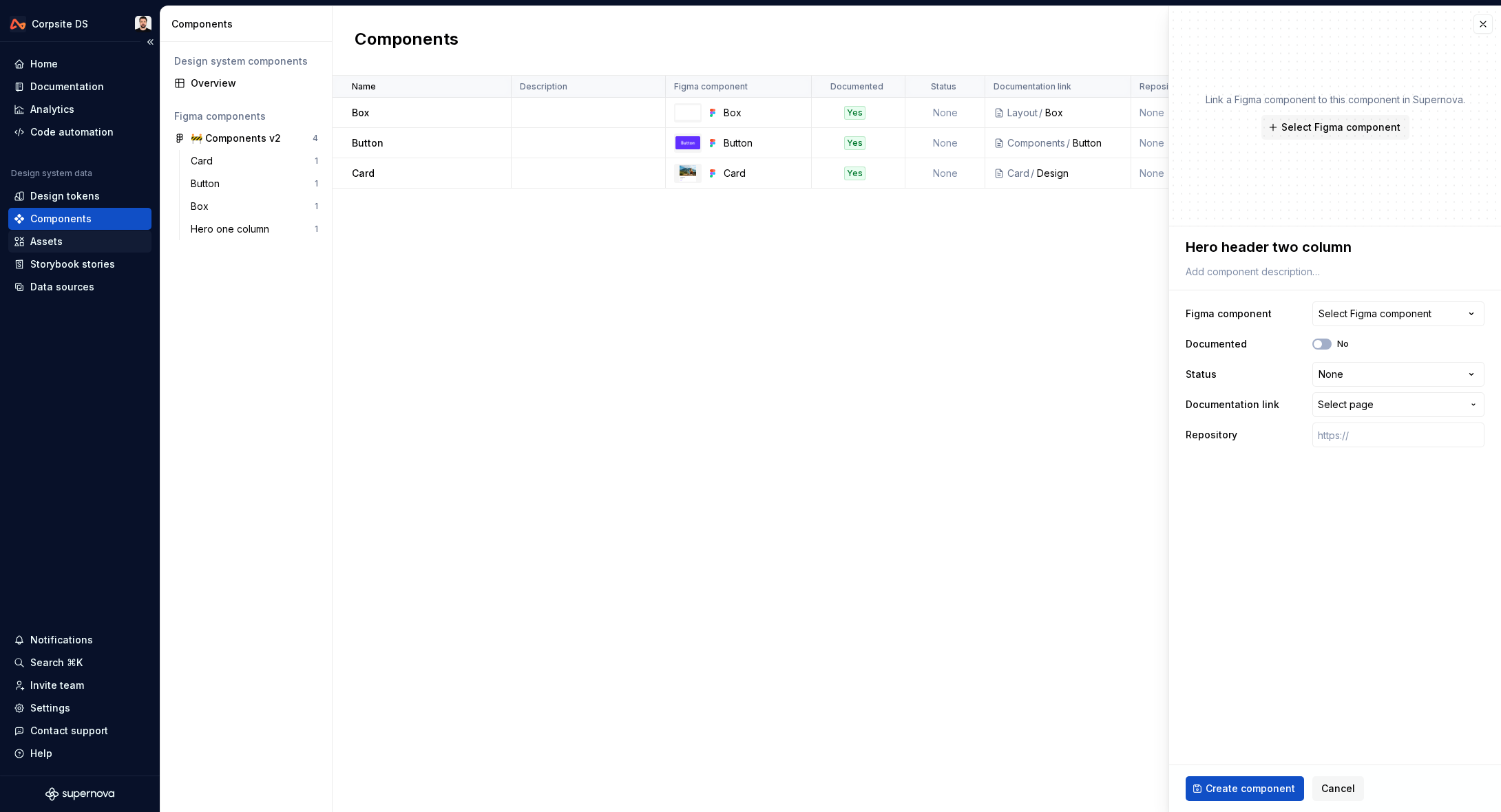
click at [66, 242] on div "Assets" at bounding box center [80, 241] width 132 height 13
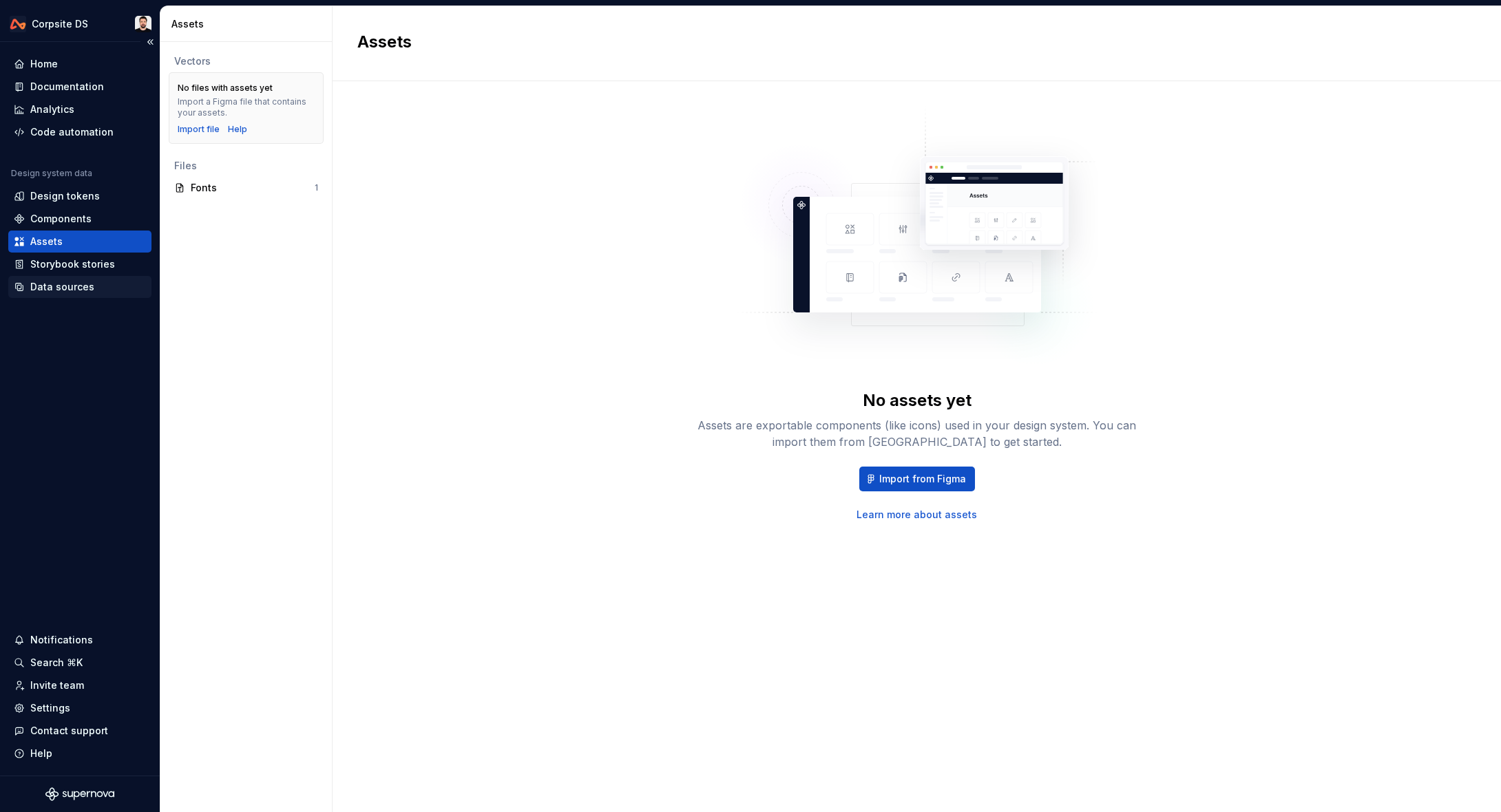
click at [60, 281] on div "Data sources" at bounding box center [63, 286] width 64 height 13
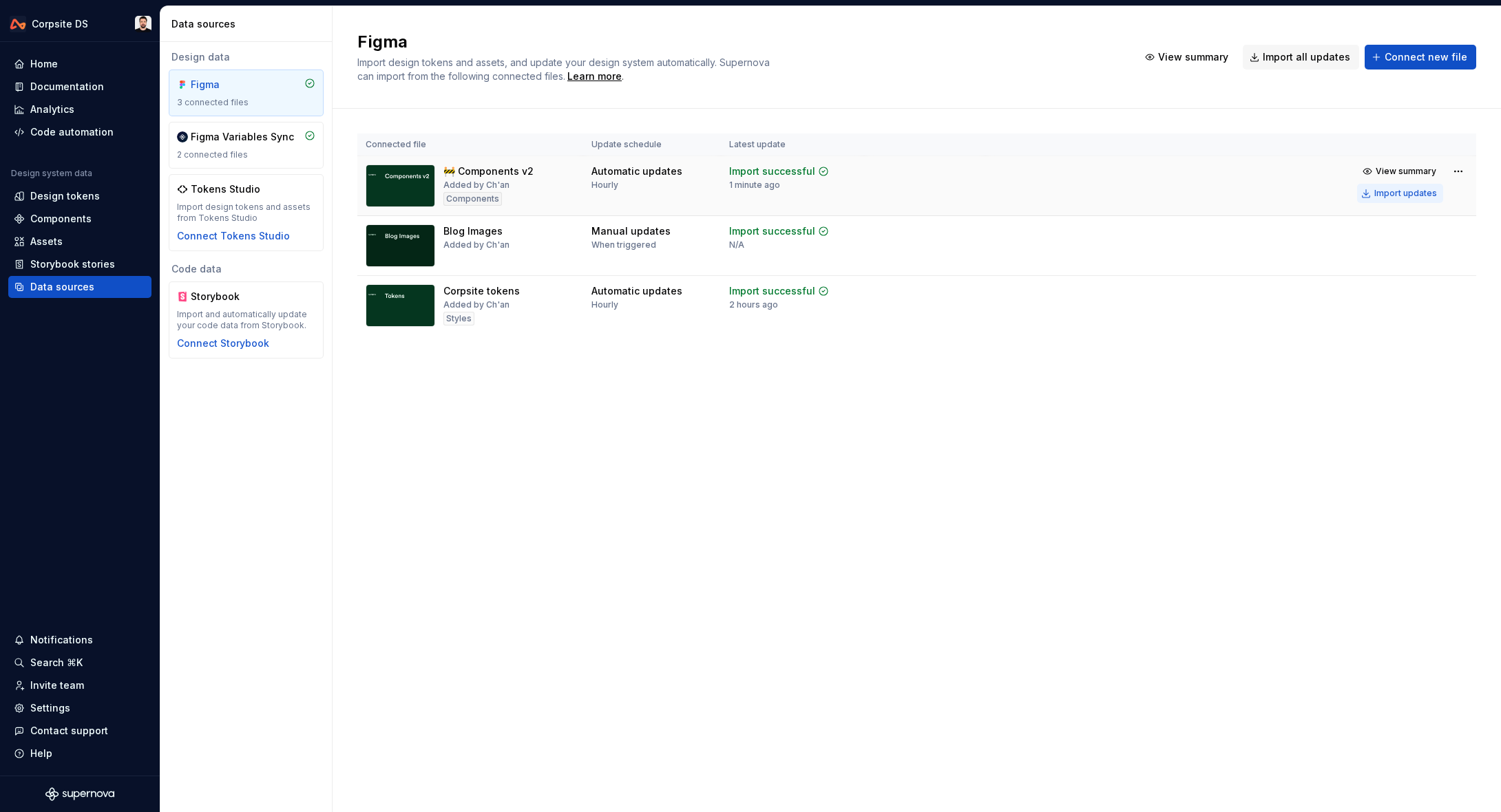
click at [1396, 190] on div "Import updates" at bounding box center [1406, 193] width 63 height 11
click at [1397, 193] on div "Import updates" at bounding box center [1406, 193] width 63 height 11
click at [82, 215] on div "Components" at bounding box center [61, 218] width 61 height 13
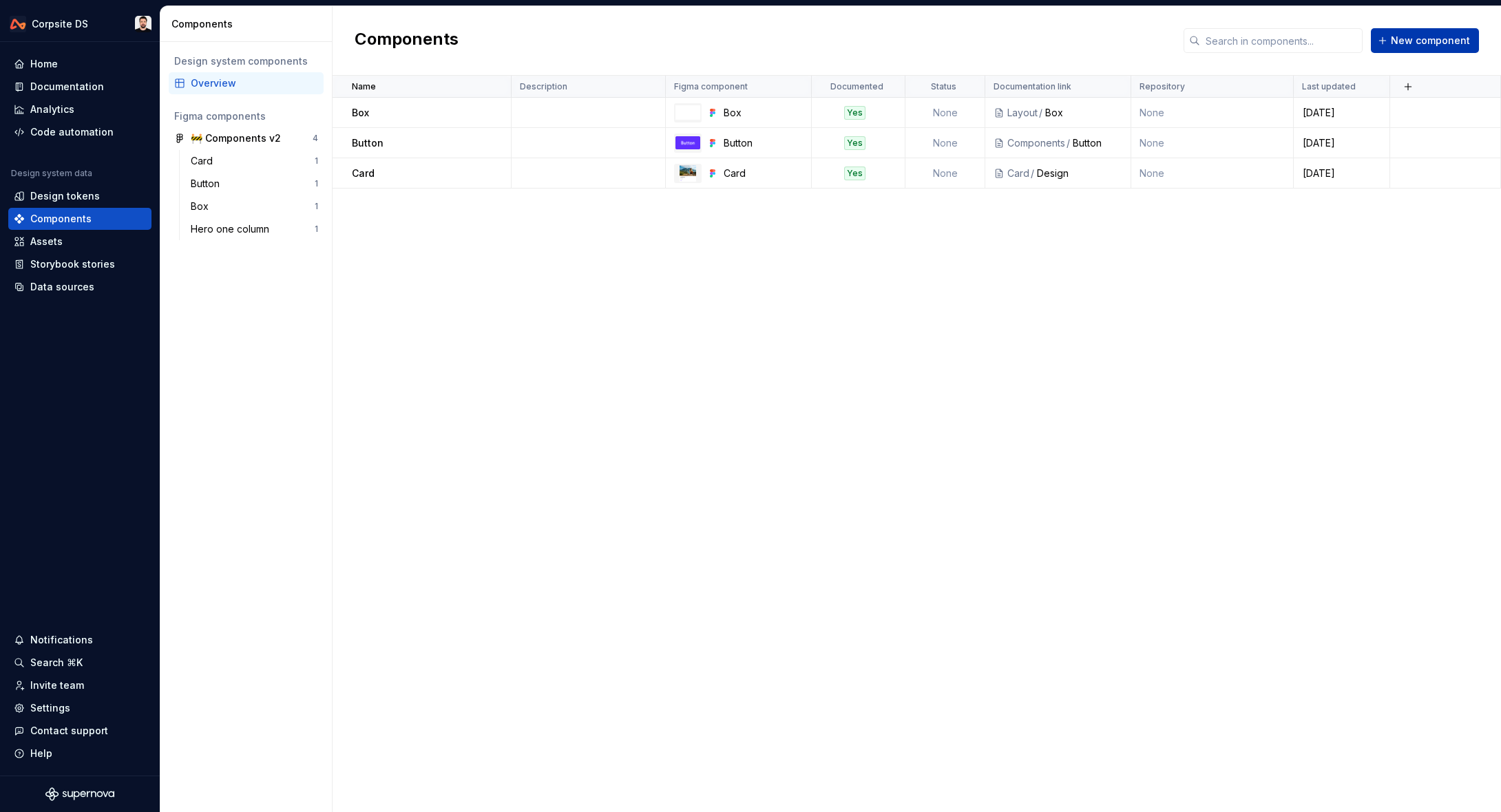
click at [1448, 45] on span "New component" at bounding box center [1430, 40] width 79 height 13
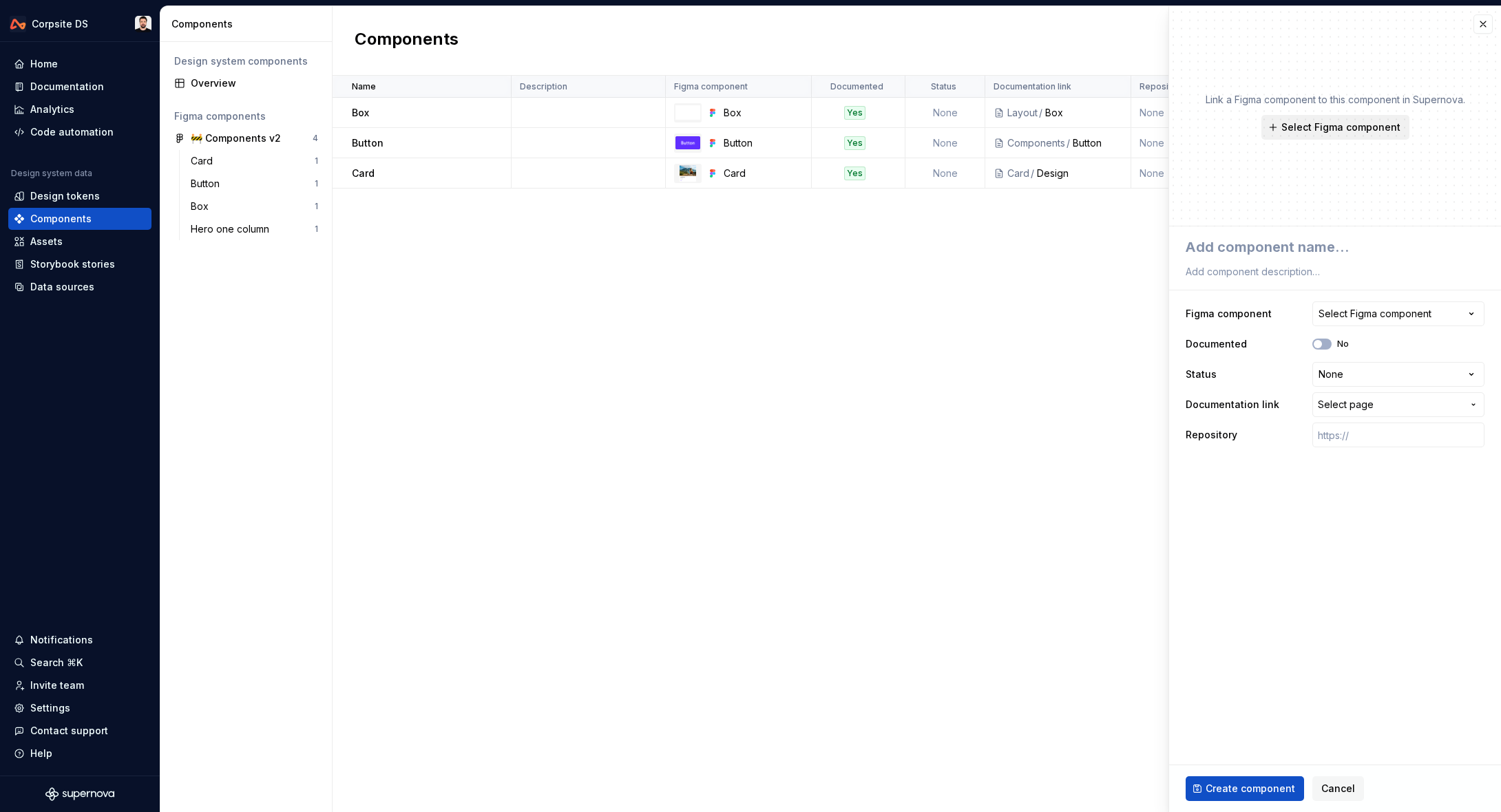
click at [1341, 136] on button "Select Figma component" at bounding box center [1335, 127] width 148 height 25
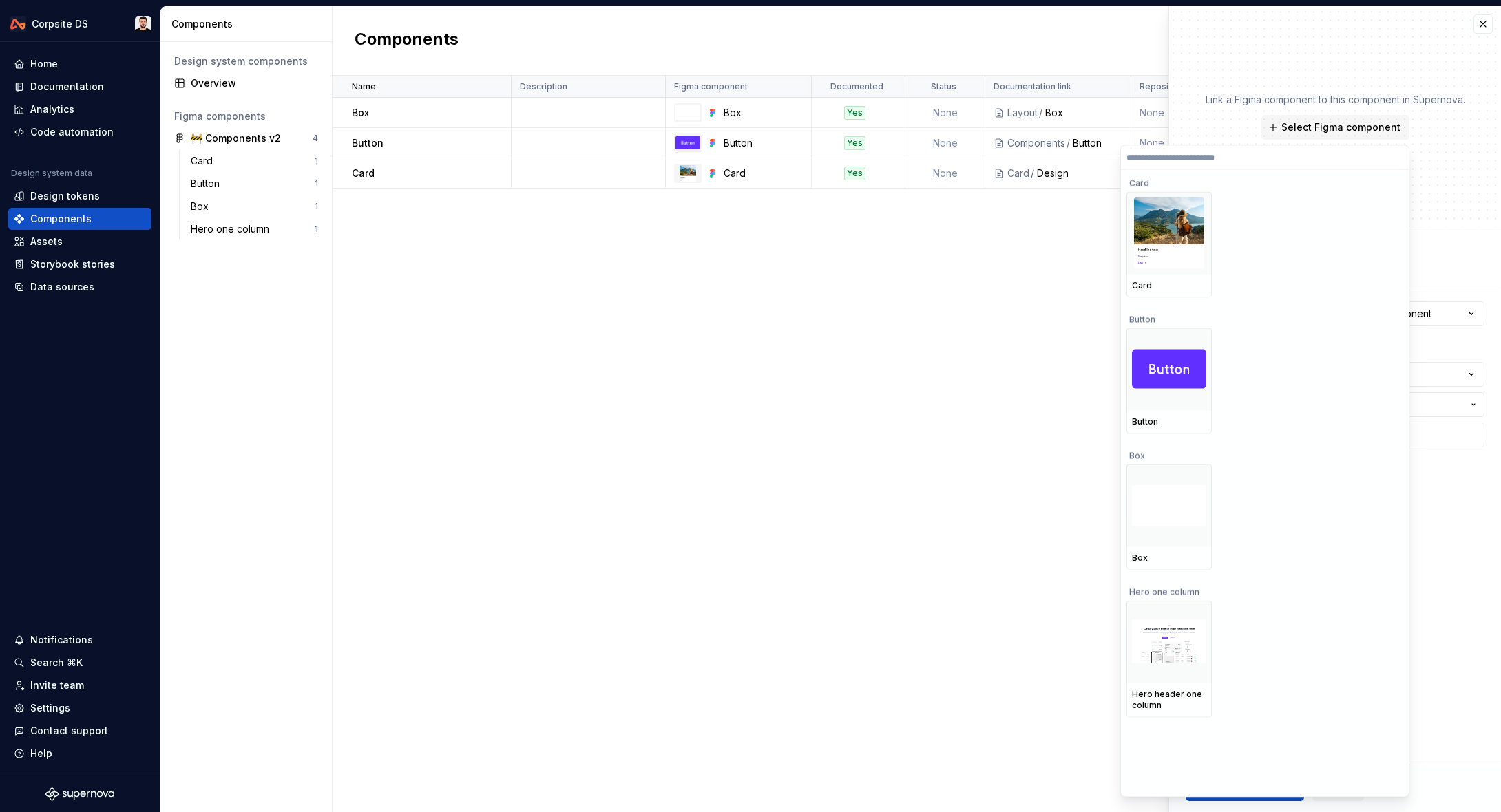
click at [763, 534] on div "Name Description Figma component Documented Status Documentation link Repositor…" at bounding box center [917, 444] width 1168 height 736
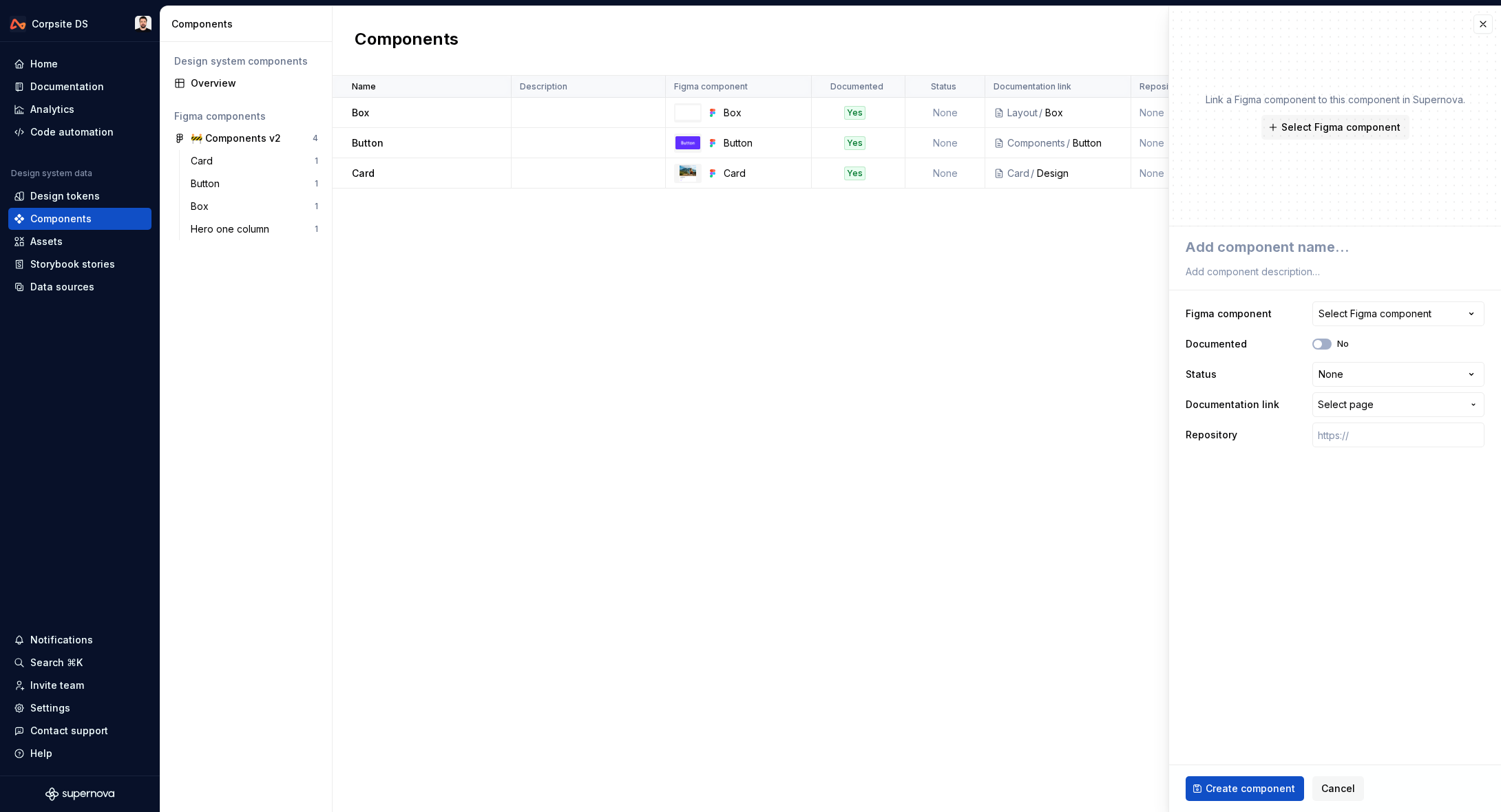
type textarea "*"
click at [740, 455] on div "Name Description Figma component Documented Status Documentation link Repositor…" at bounding box center [917, 444] width 1168 height 736
click at [1376, 134] on button "Select Figma component" at bounding box center [1335, 127] width 148 height 25
type textarea "*"
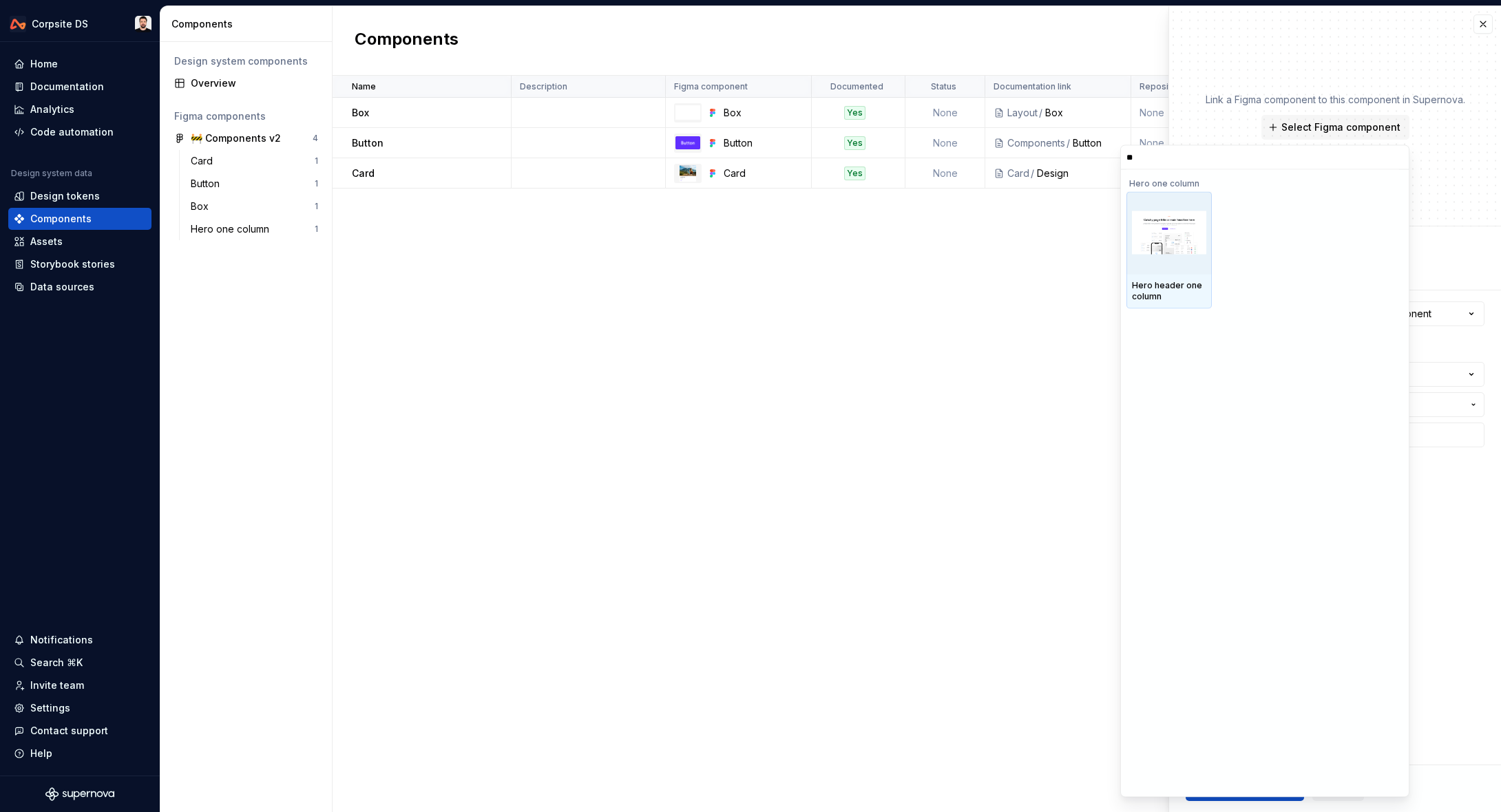
type input "*"
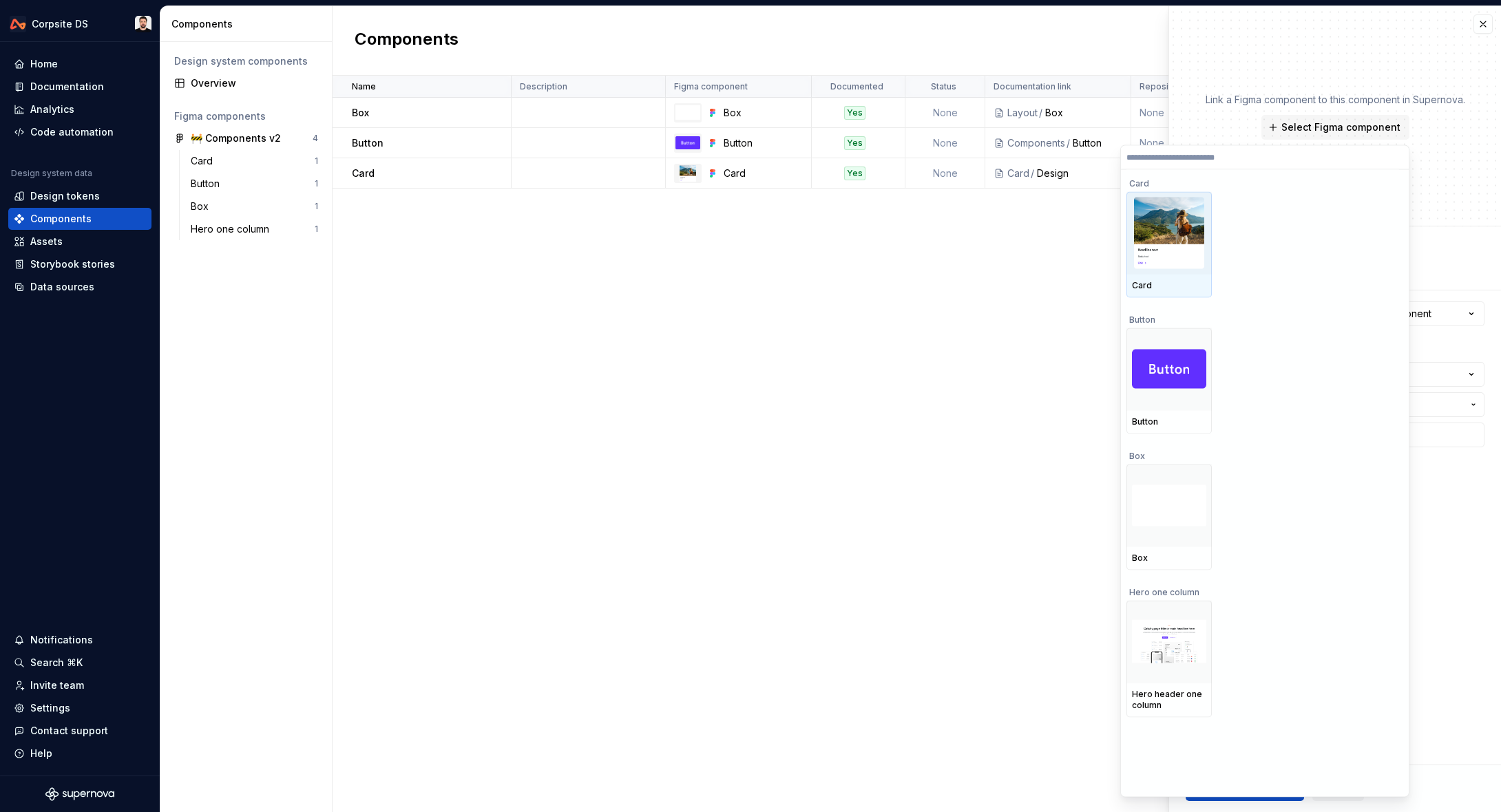
type textarea "*"
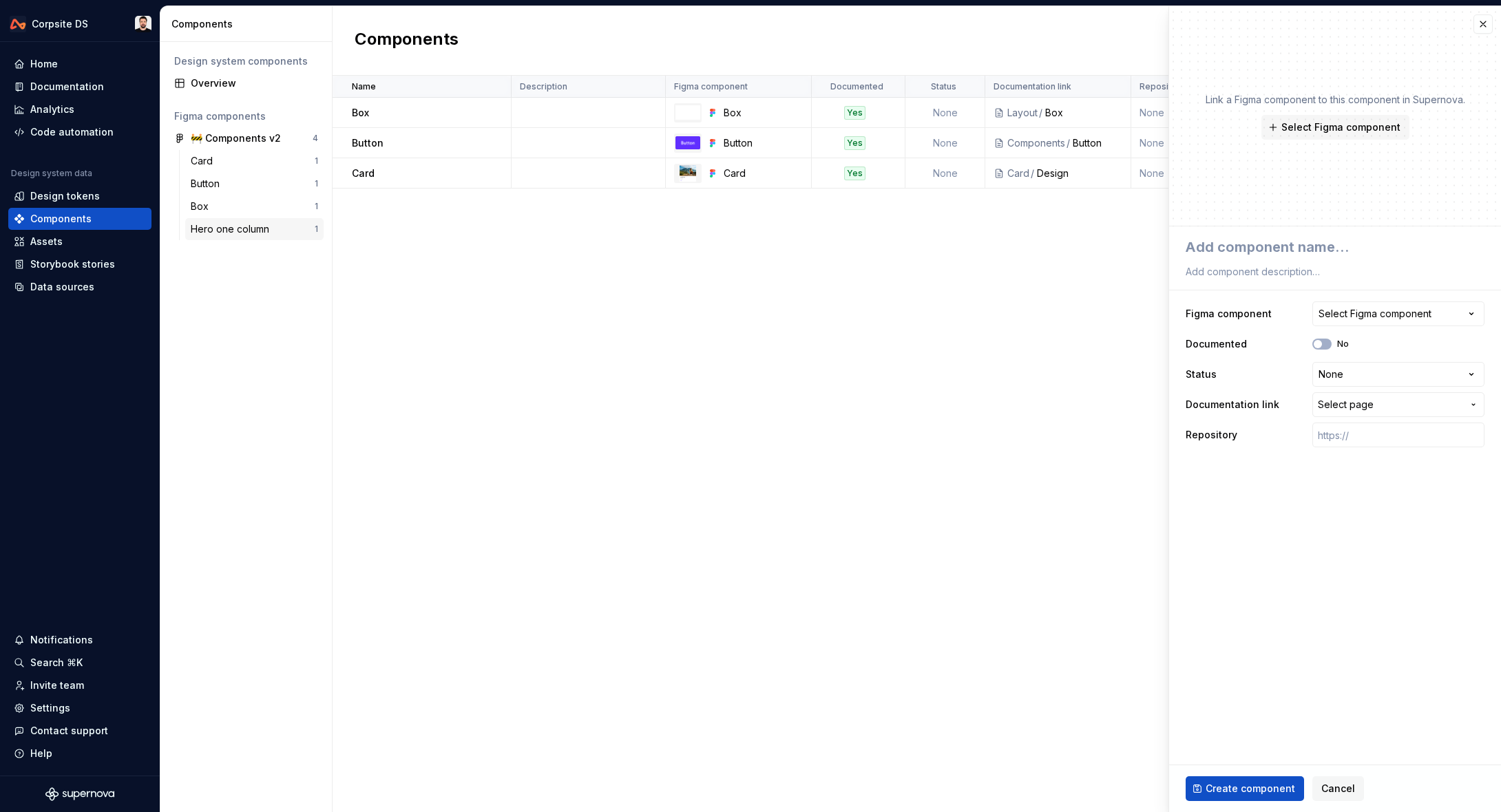
click at [229, 233] on div "Hero one column" at bounding box center [232, 229] width 84 height 13
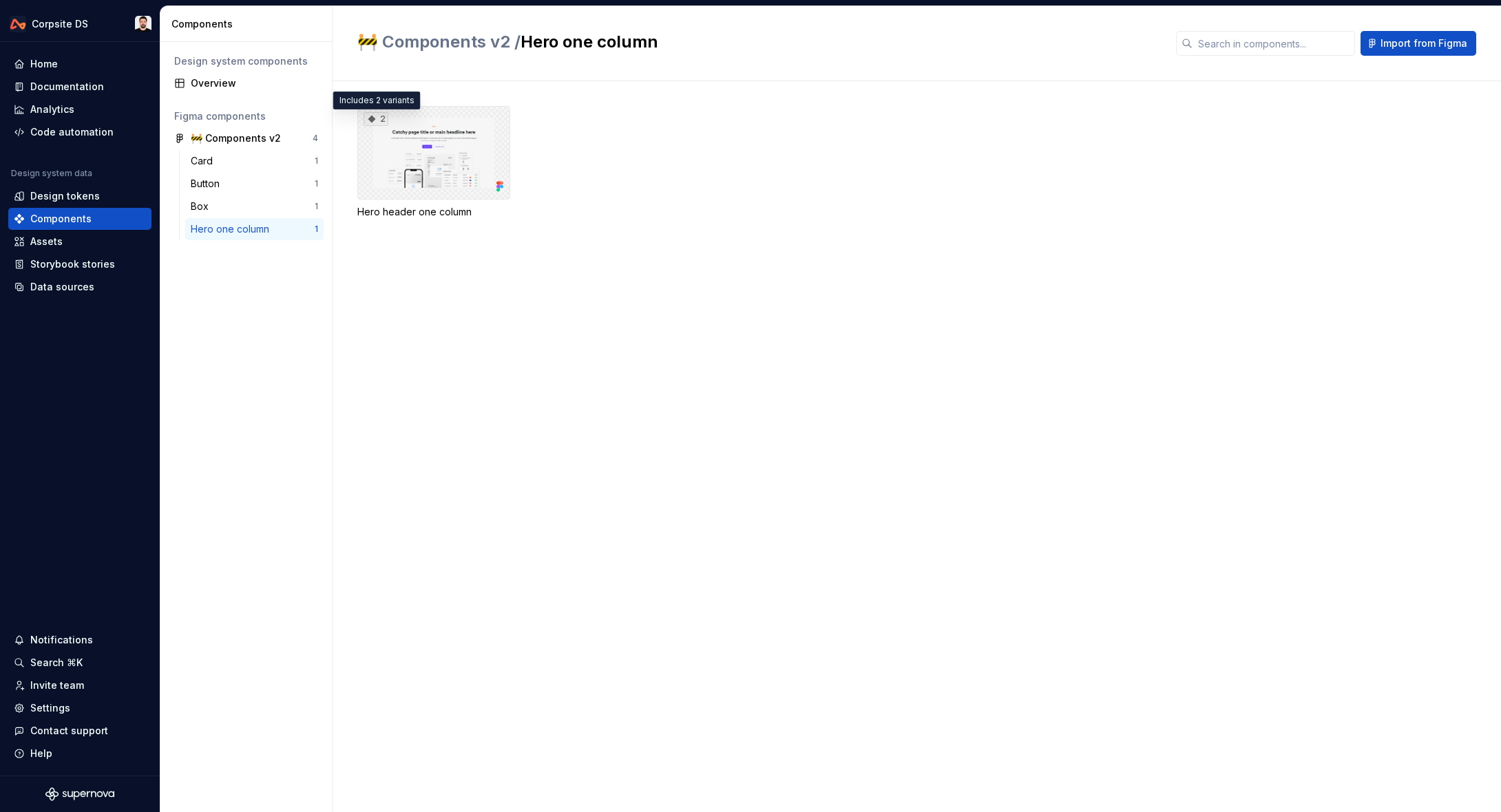
click at [372, 118] on icon at bounding box center [372, 119] width 8 height 8
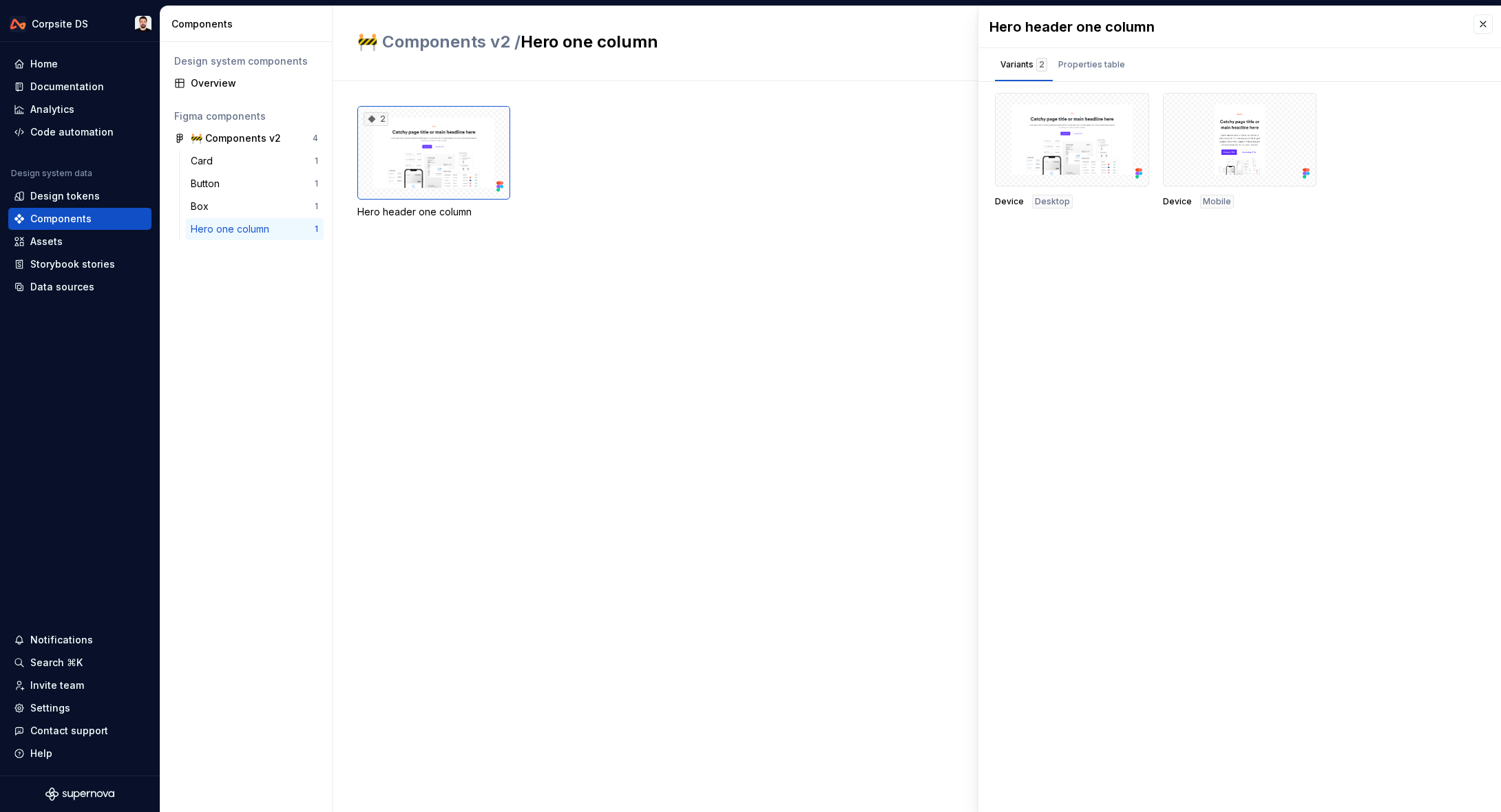
click at [725, 384] on div "2 Hero header one column" at bounding box center [929, 446] width 1144 height 731
click at [53, 281] on div "Data sources" at bounding box center [63, 286] width 64 height 13
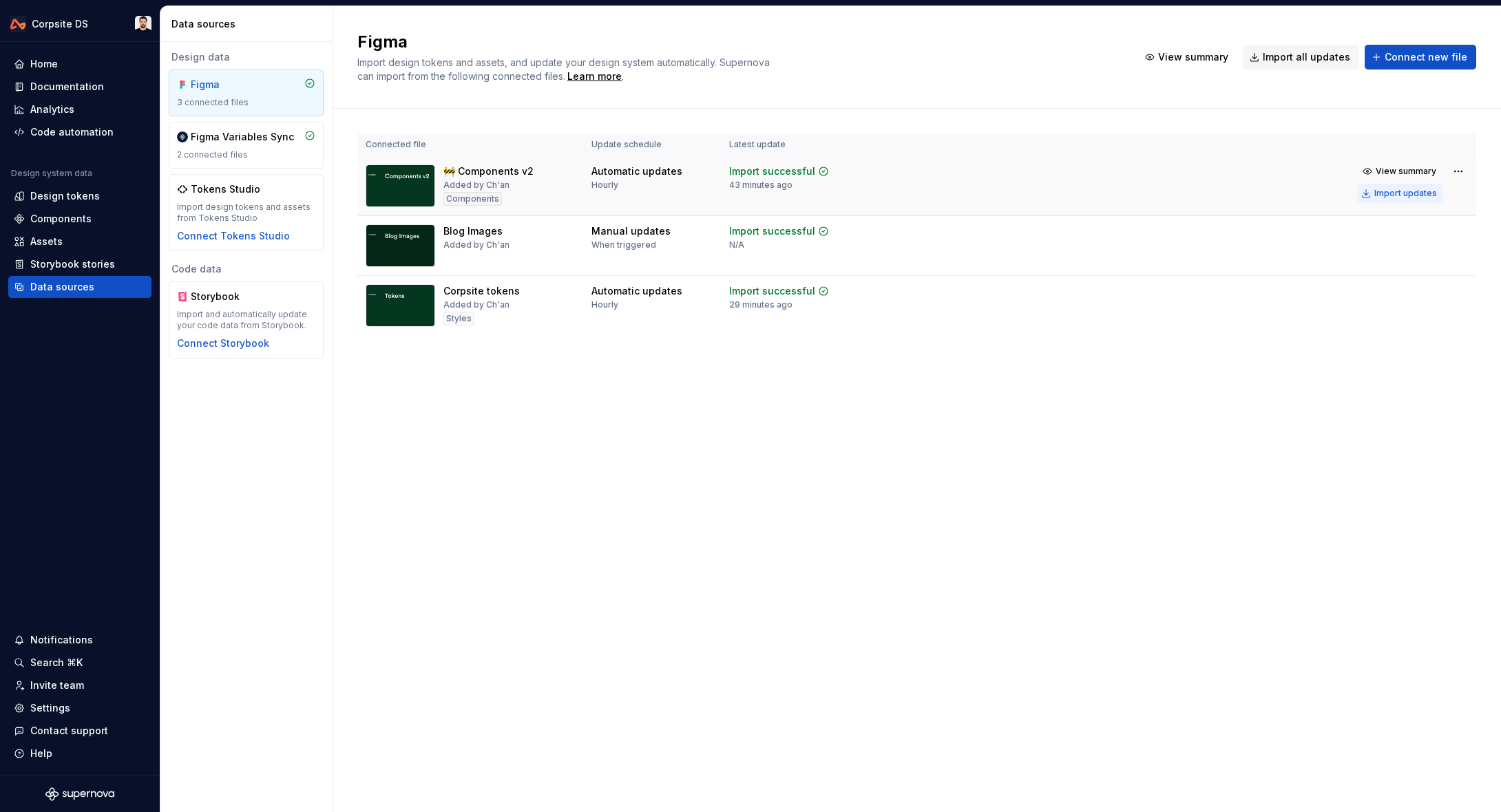
click at [1404, 189] on div "Import updates" at bounding box center [1406, 193] width 63 height 11
